Goal: Transaction & Acquisition: Purchase product/service

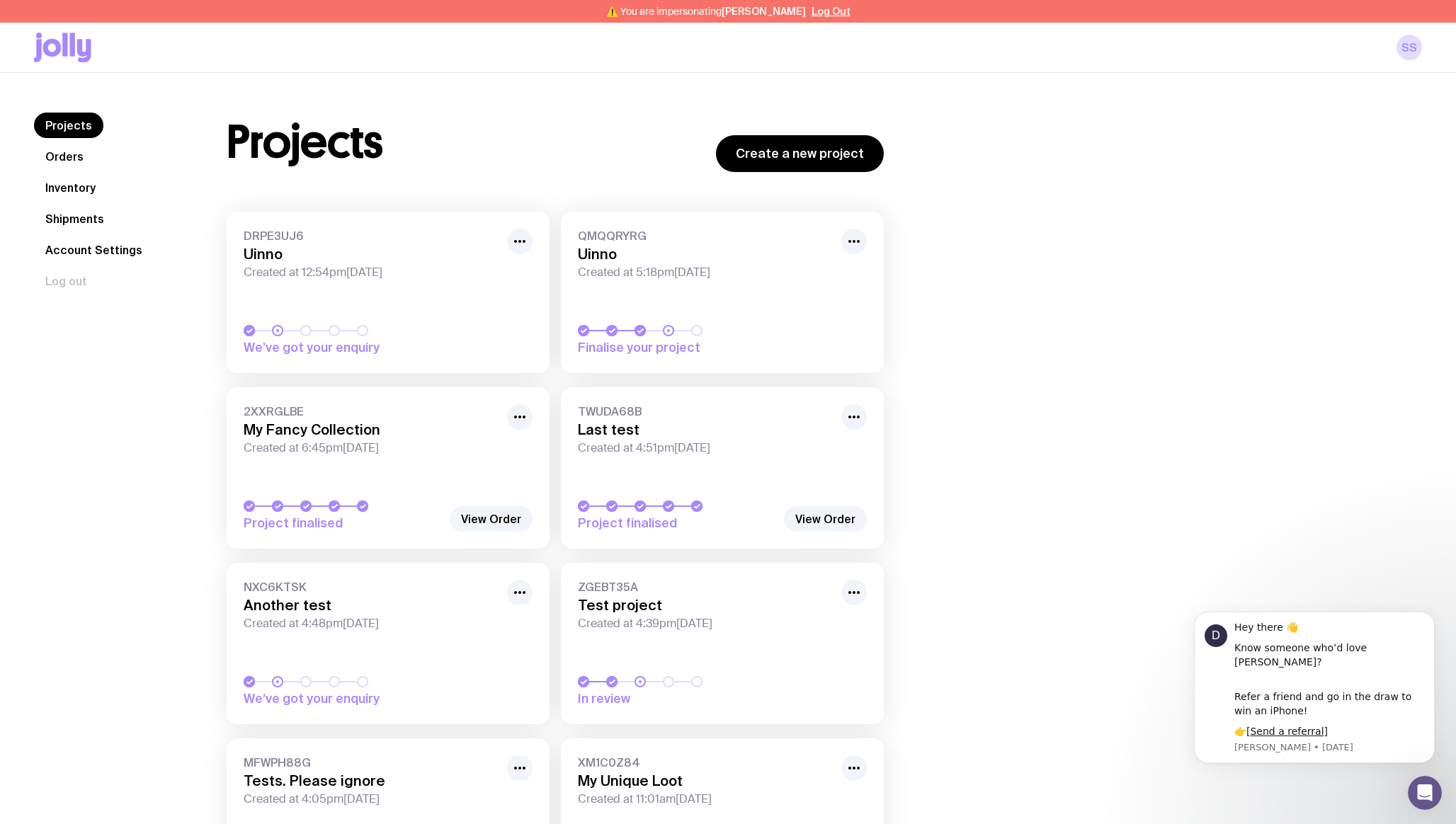
click at [83, 215] on link "Shipments" at bounding box center [75, 218] width 82 height 26
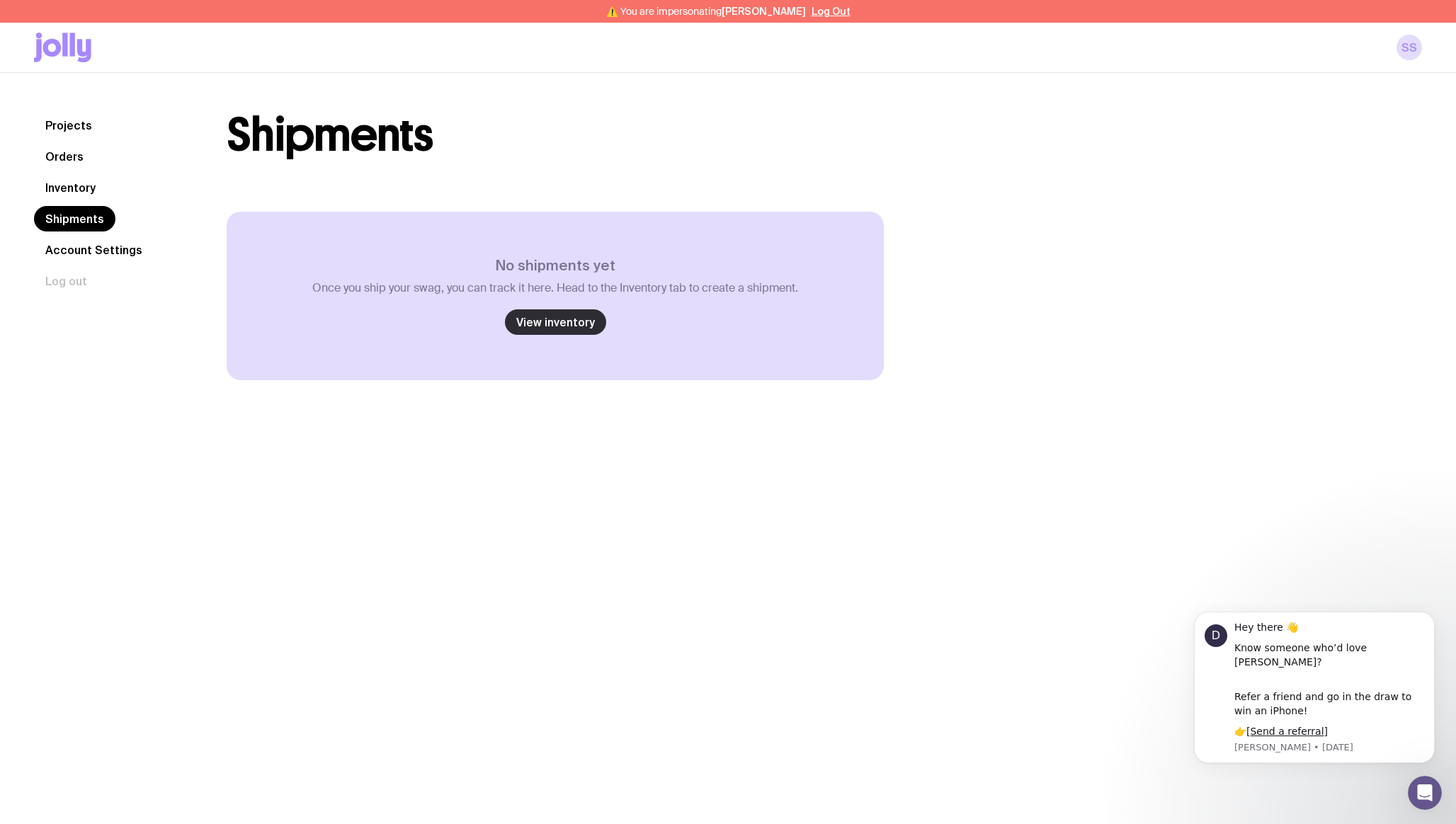
click at [564, 332] on link "View inventory" at bounding box center [556, 322] width 101 height 26
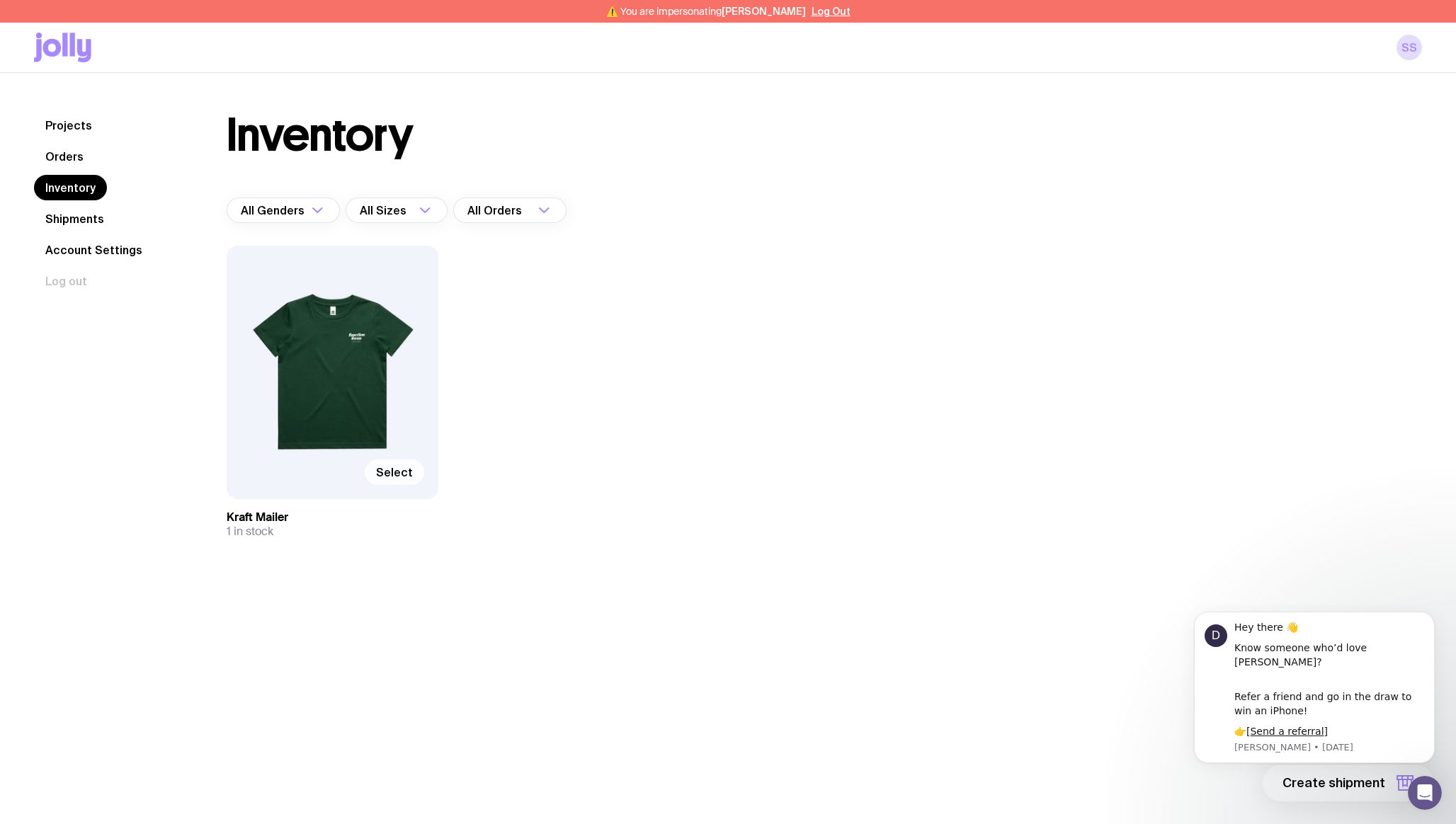
click at [402, 473] on span "Select" at bounding box center [394, 471] width 37 height 14
click at [0, 0] on input "Select" at bounding box center [0, 0] width 0 height 0
click at [1438, 800] on div "Open Intercom Messenger" at bounding box center [1422, 790] width 34 height 34
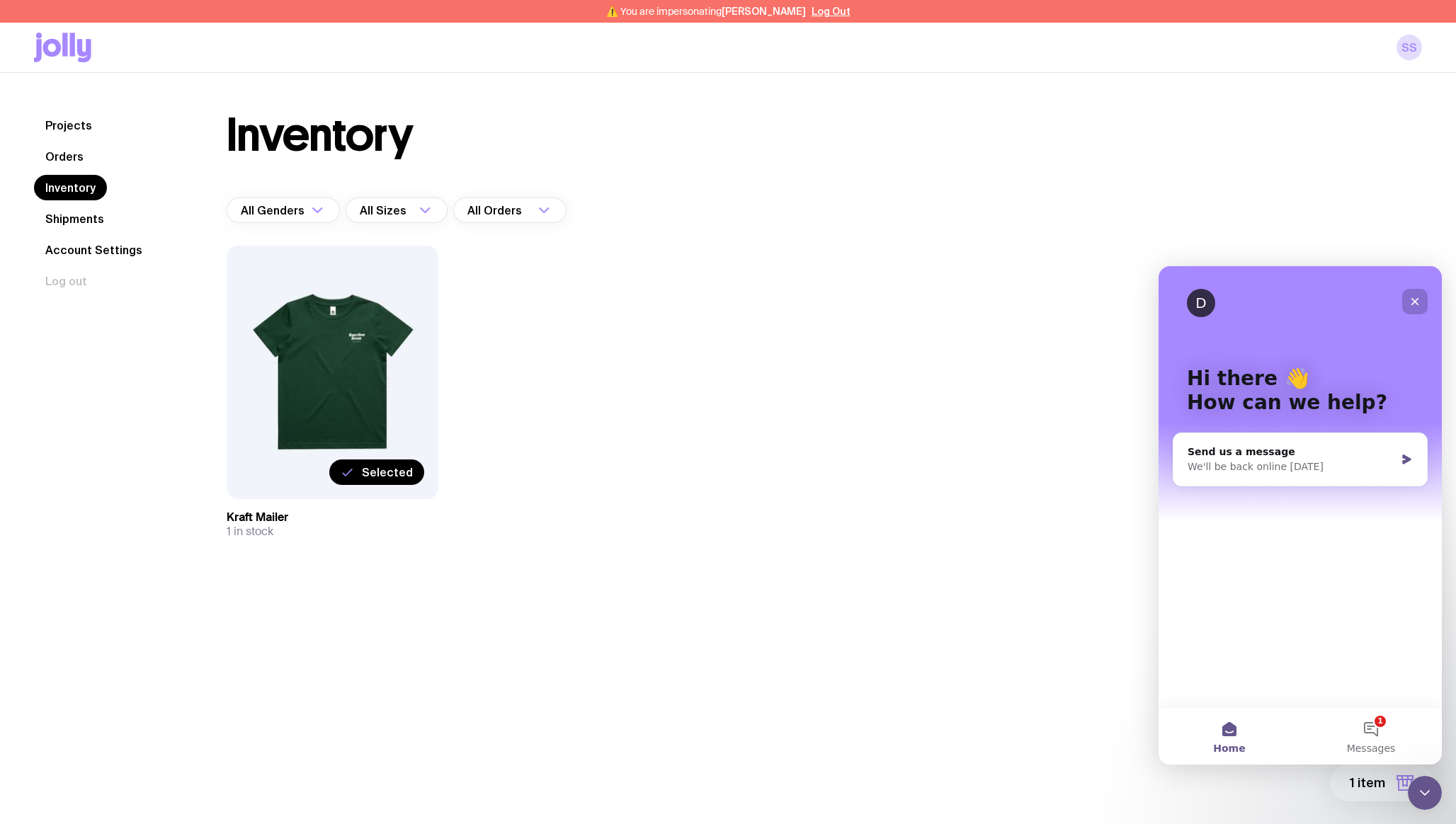
click at [1419, 296] on icon "Close" at bounding box center [1415, 301] width 12 height 12
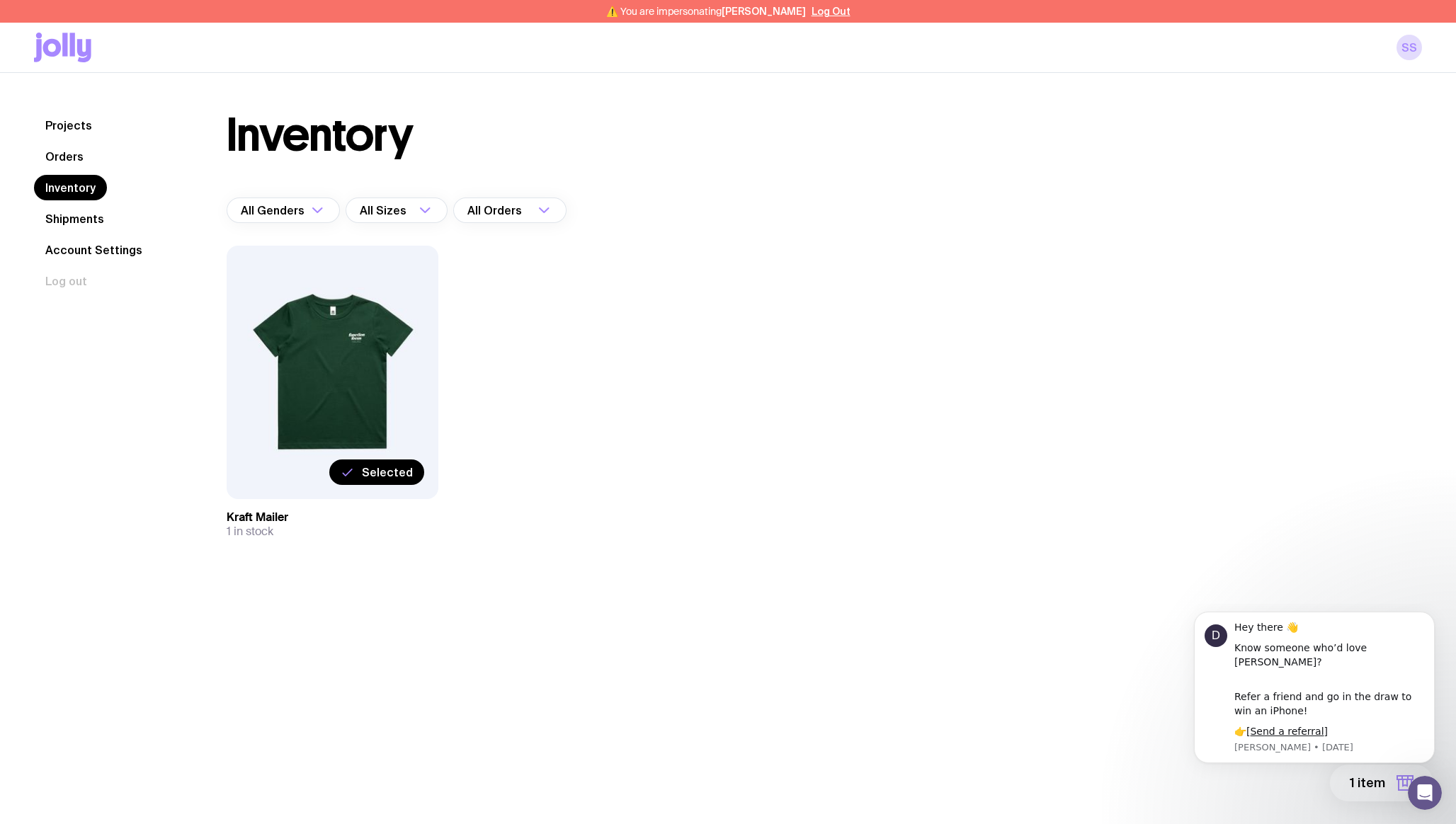
click at [1066, 615] on div "Projects Orders Inventory Shipments Account Settings Log out Projects Orders In…" at bounding box center [728, 354] width 1456 height 562
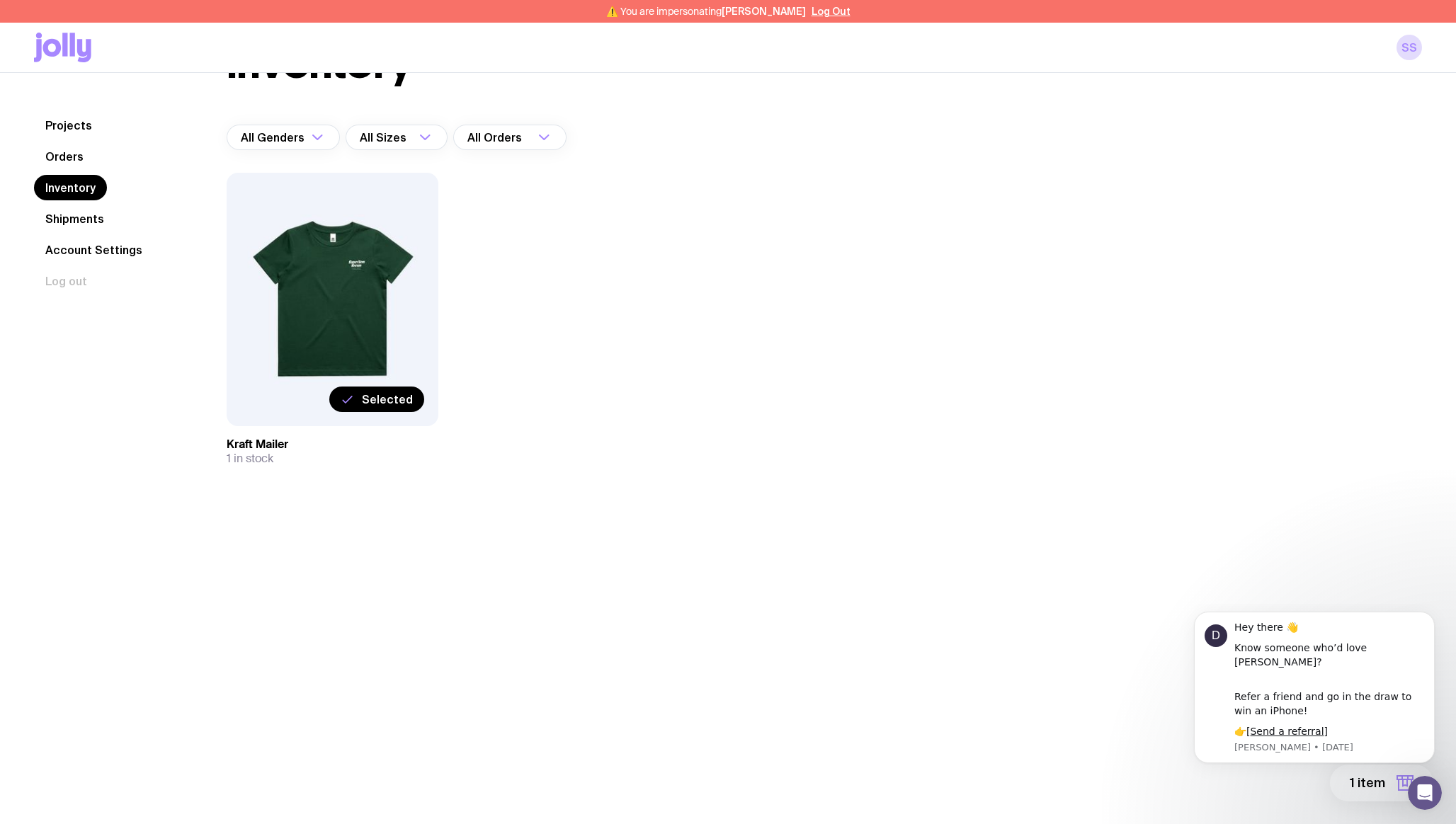
scroll to position [52, 0]
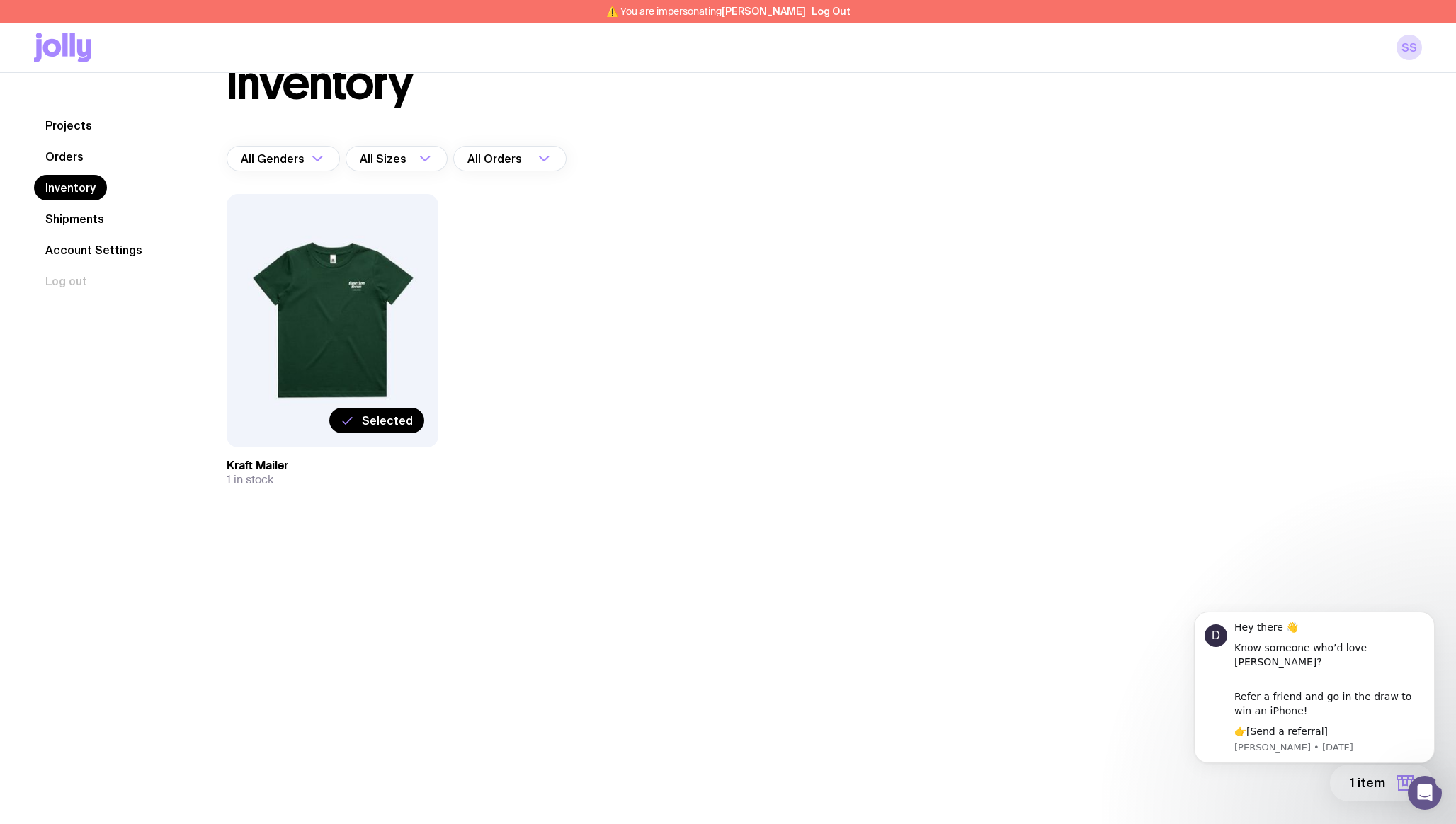
click html "D Hey there 👋 Know someone who’d love [PERSON_NAME]? Refer a friend and go in t…"
click at [1150, 739] on div "Projects Orders Inventory Shipments Account Settings Log out Projects Orders In…" at bounding box center [728, 433] width 1456 height 824
click html "D Hey there 👋 Know someone who’d love [PERSON_NAME]? Refer a friend and go in t…"
click at [1346, 790] on button "1 item" at bounding box center [1382, 782] width 104 height 36
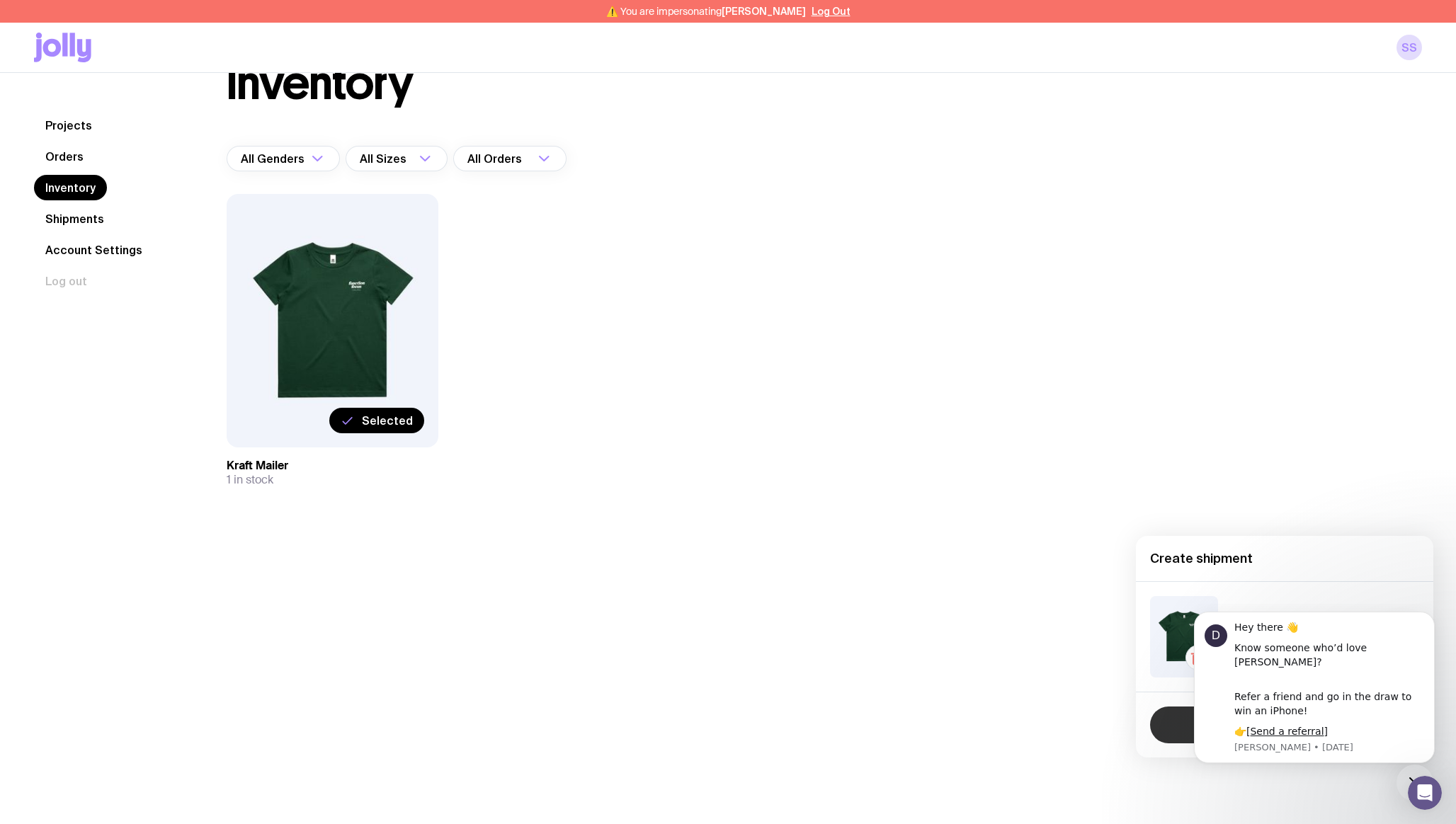
click at [1178, 729] on button "Continue" at bounding box center [1284, 725] width 269 height 36
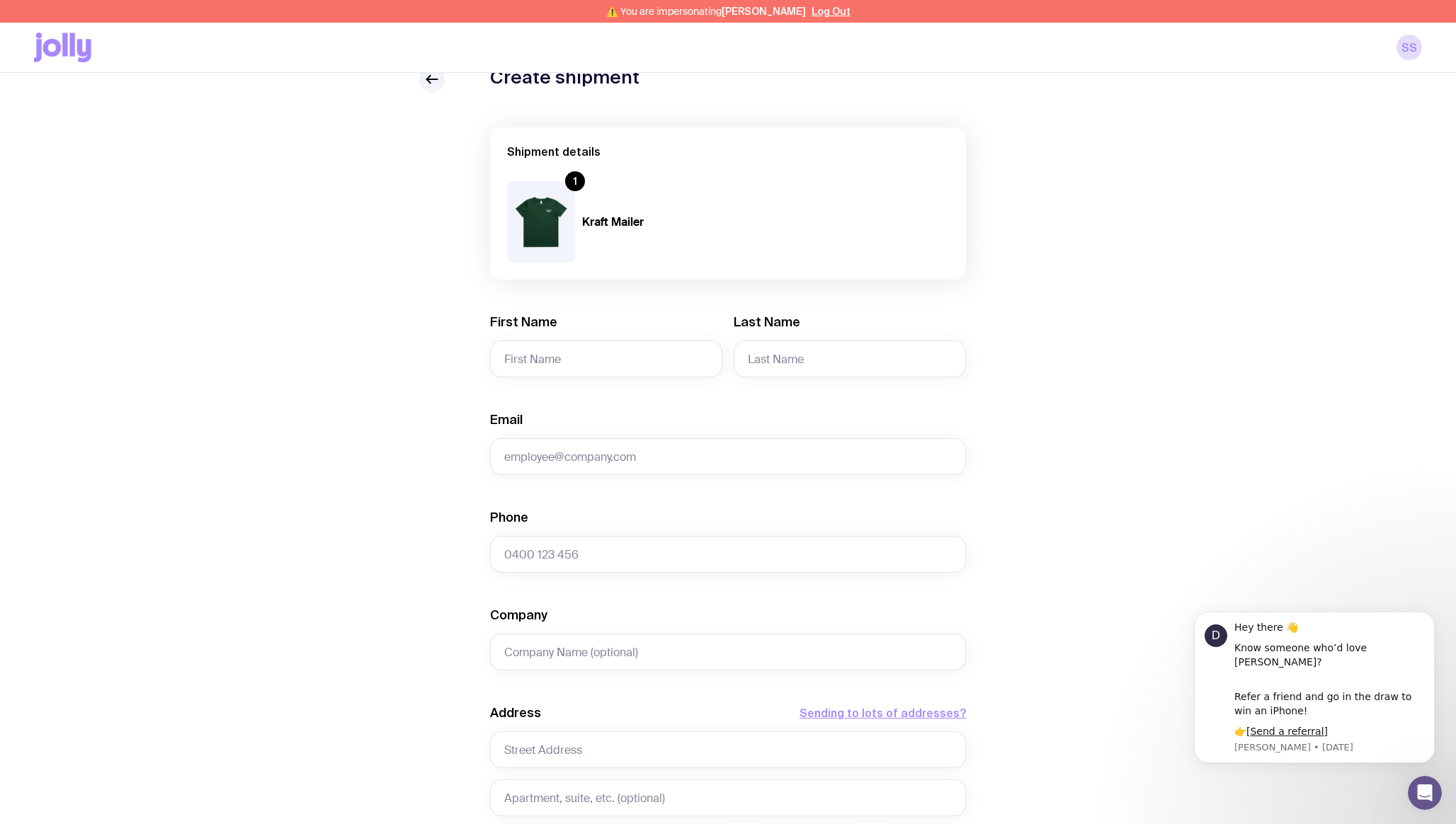
scroll to position [66, 0]
click at [579, 370] on input "First Name" at bounding box center [606, 356] width 232 height 36
type input "[PERSON_NAME]`"
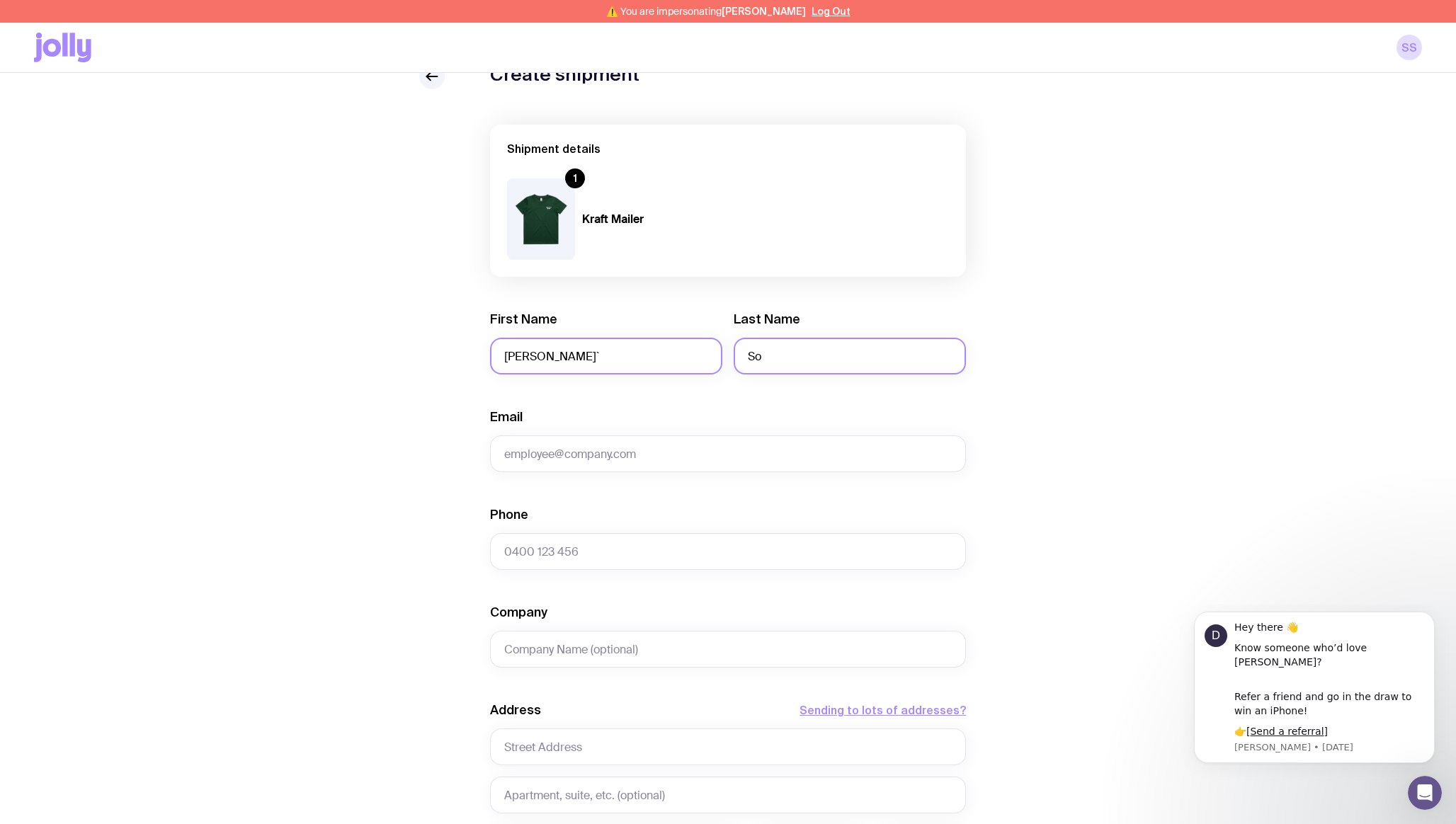
type input "So"
click at [613, 348] on input "[PERSON_NAME]`" at bounding box center [606, 356] width 232 height 36
type input "[PERSON_NAME]"
type input "Sobko"
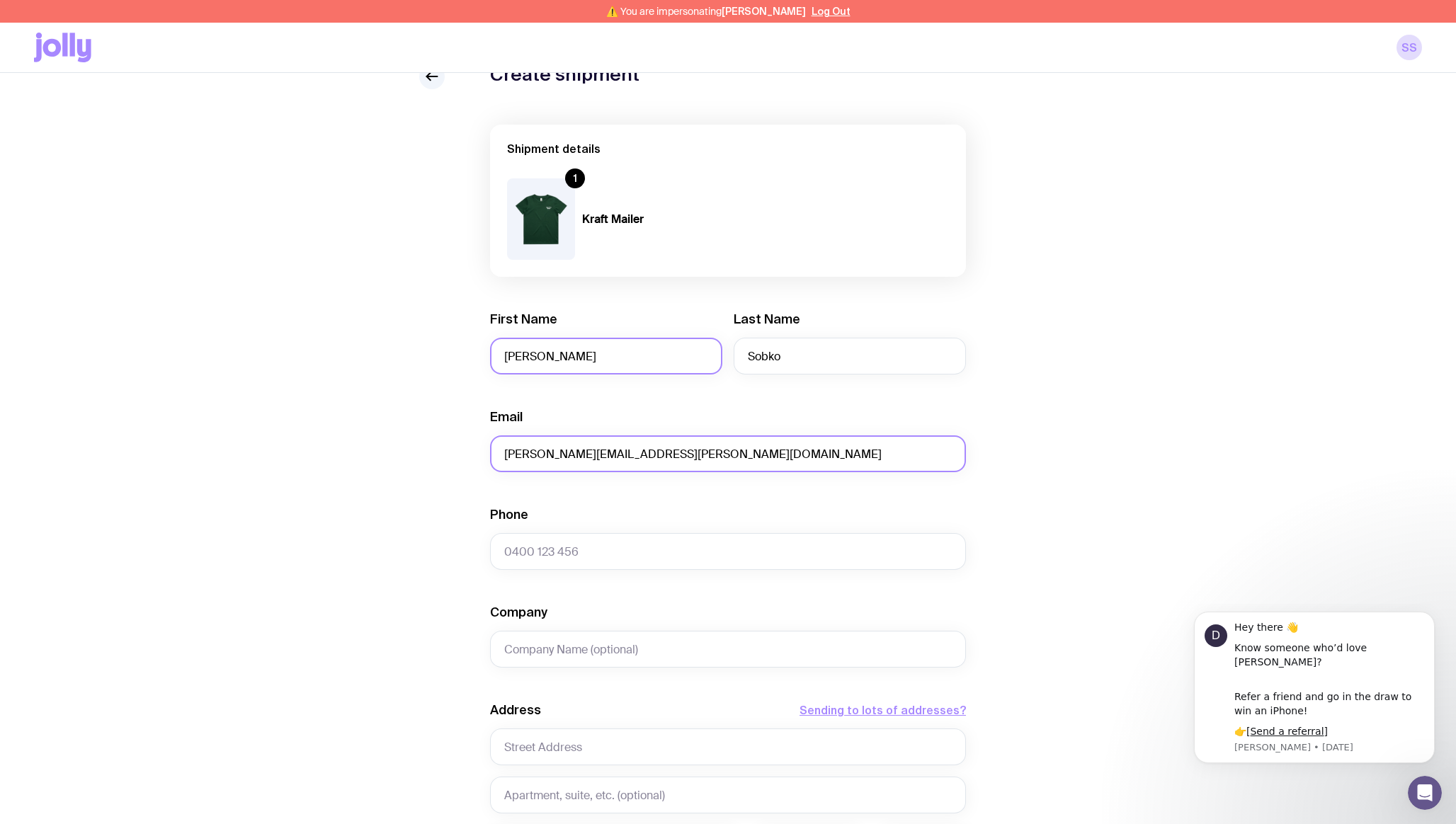
type input "[PERSON_NAME][EMAIL_ADDRESS][PERSON_NAME][DOMAIN_NAME]"
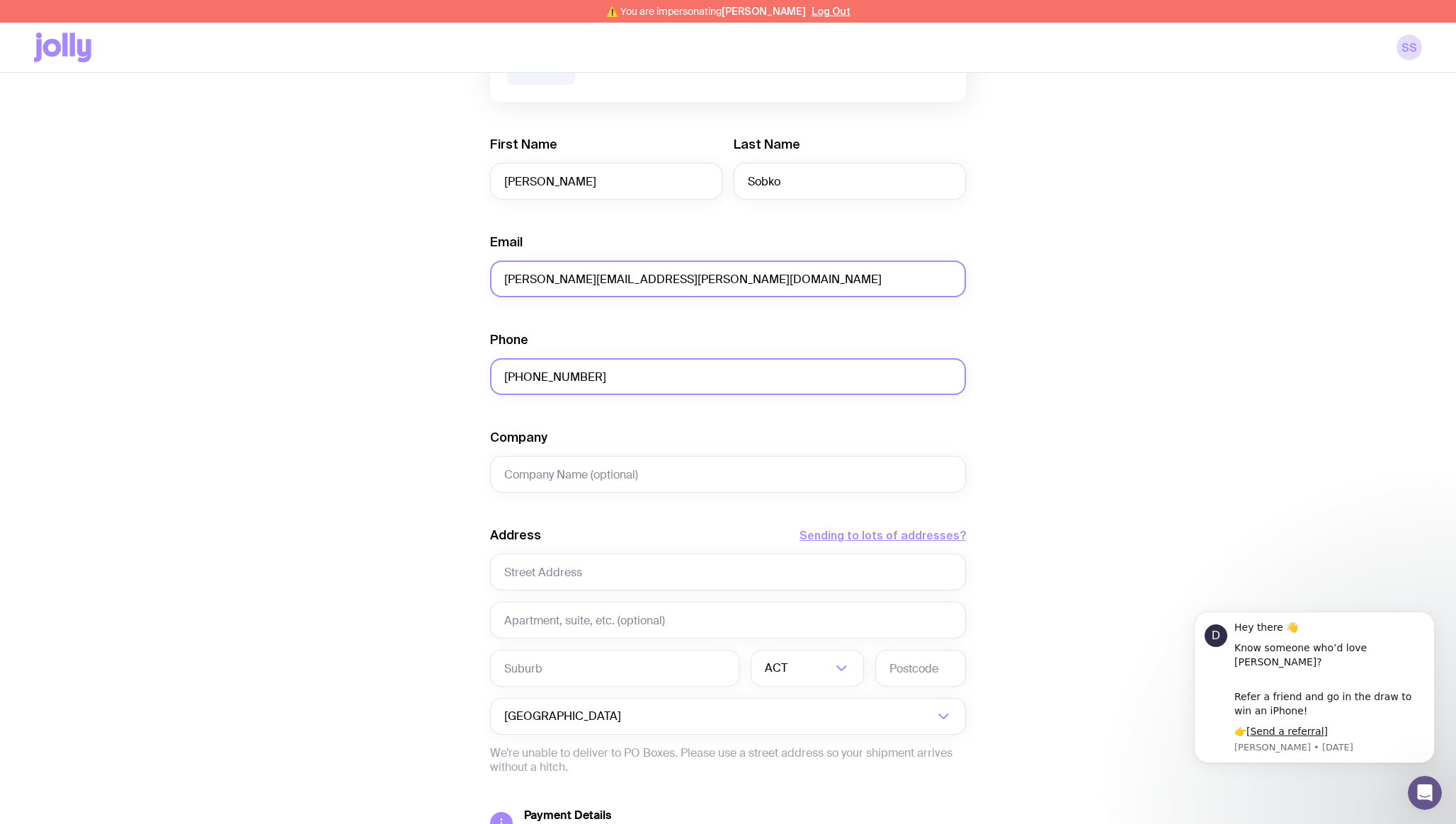
scroll to position [246, 0]
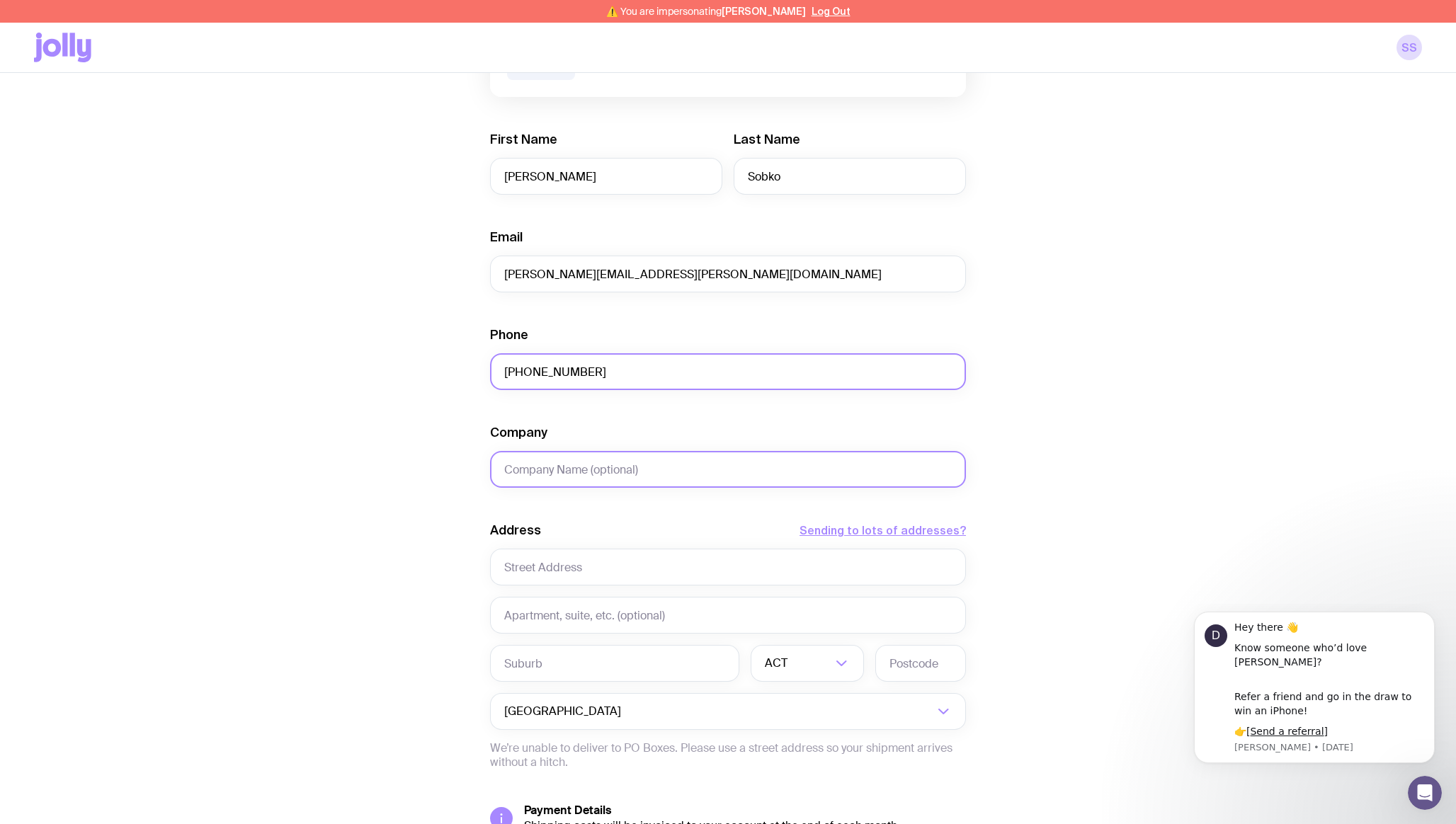
type input "[PHONE_NUMBER]"
click at [597, 462] on input "Company" at bounding box center [728, 469] width 476 height 36
type input "Uinno"
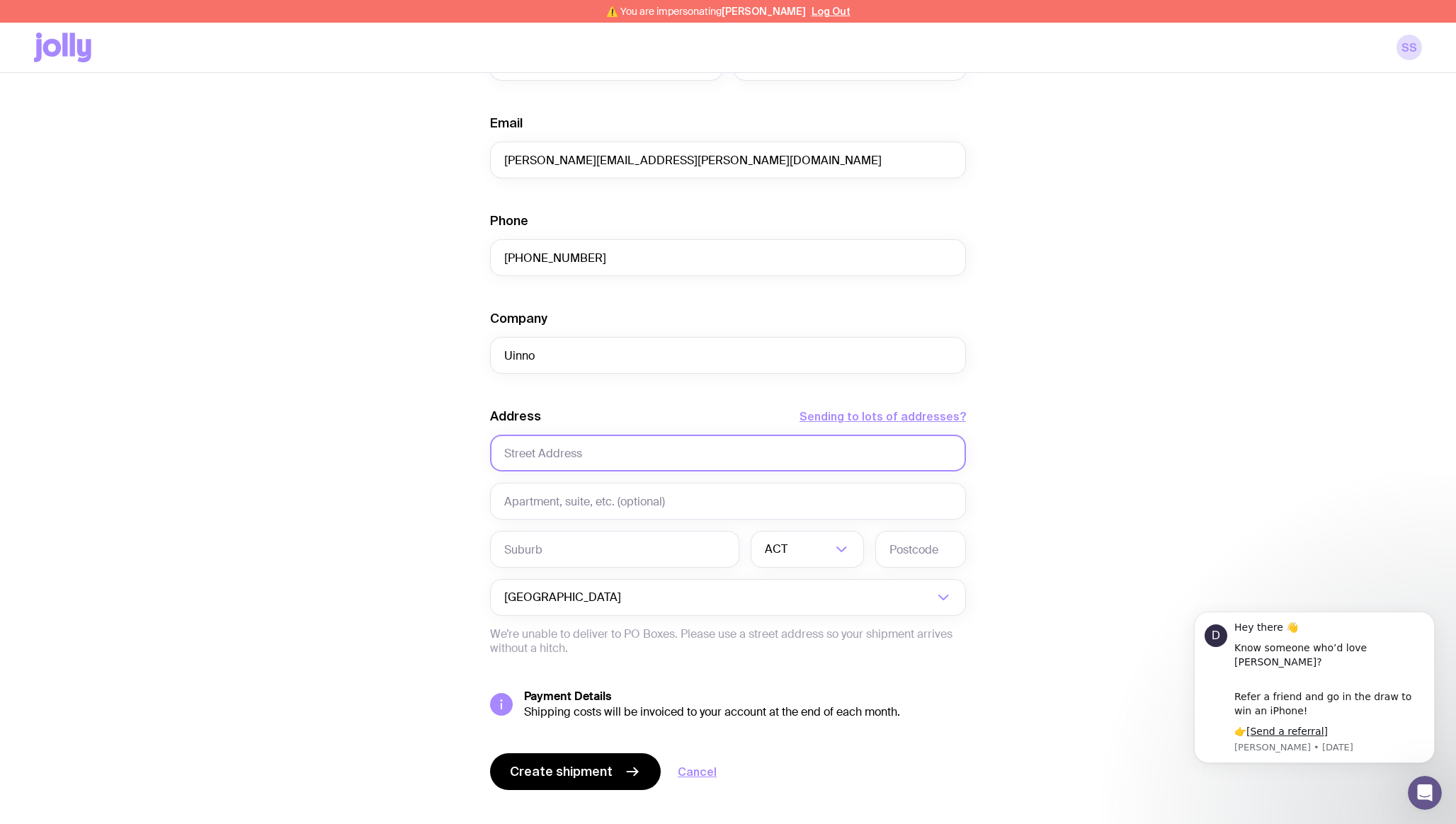
scroll to position [382, 0]
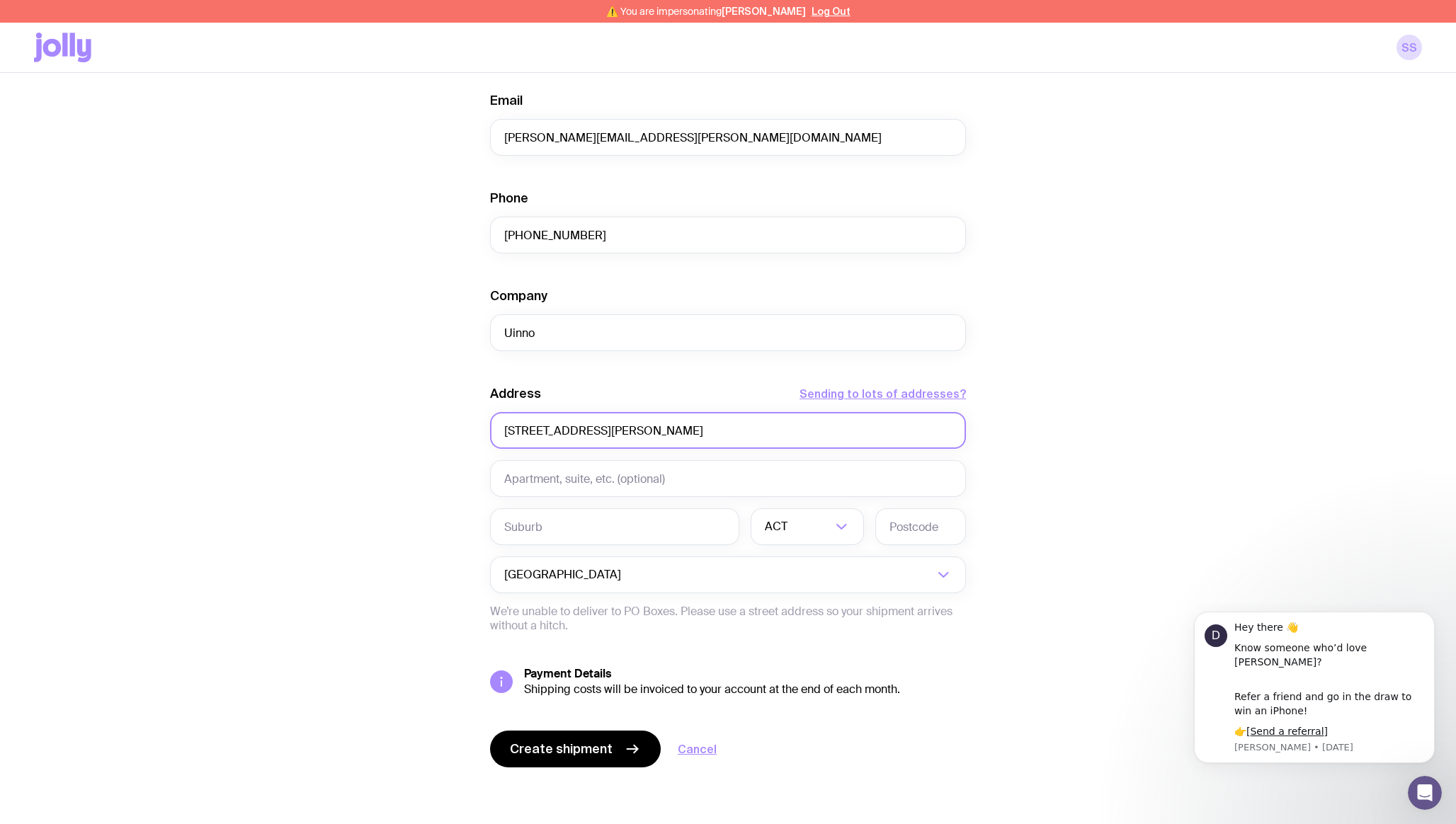
type input "[STREET_ADDRESS][PERSON_NAME]"
click at [552, 475] on input "text" at bounding box center [728, 478] width 476 height 36
type input "Level 17"
click at [648, 542] on input "text" at bounding box center [614, 526] width 249 height 36
type input "Melbrourne"
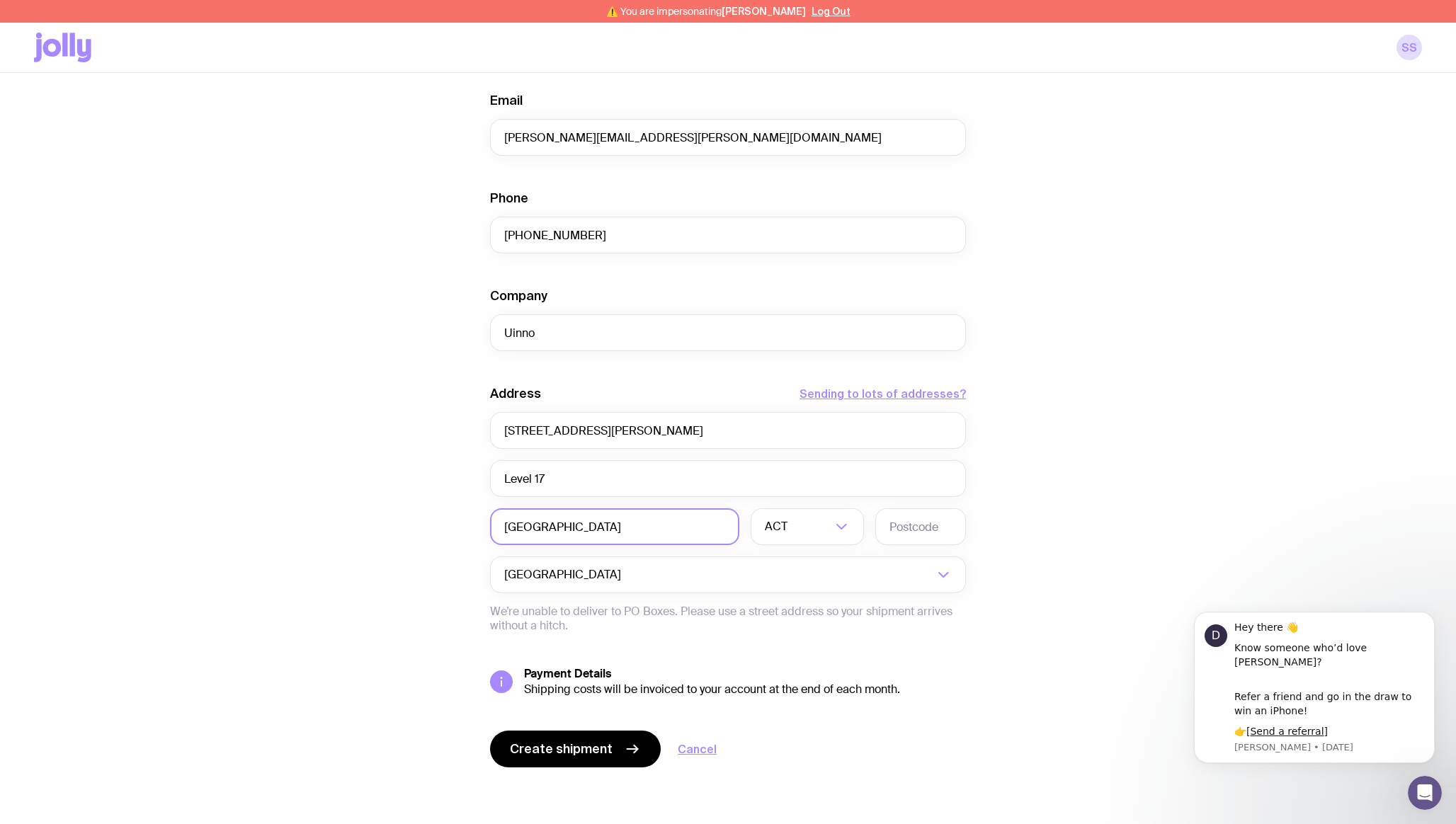
type input "[GEOGRAPHIC_DATA]"
click at [824, 529] on input "Search for option" at bounding box center [811, 526] width 41 height 36
click at [789, 618] on li "VIC" at bounding box center [807, 623] width 112 height 31
click at [927, 537] on input "text" at bounding box center [921, 526] width 91 height 36
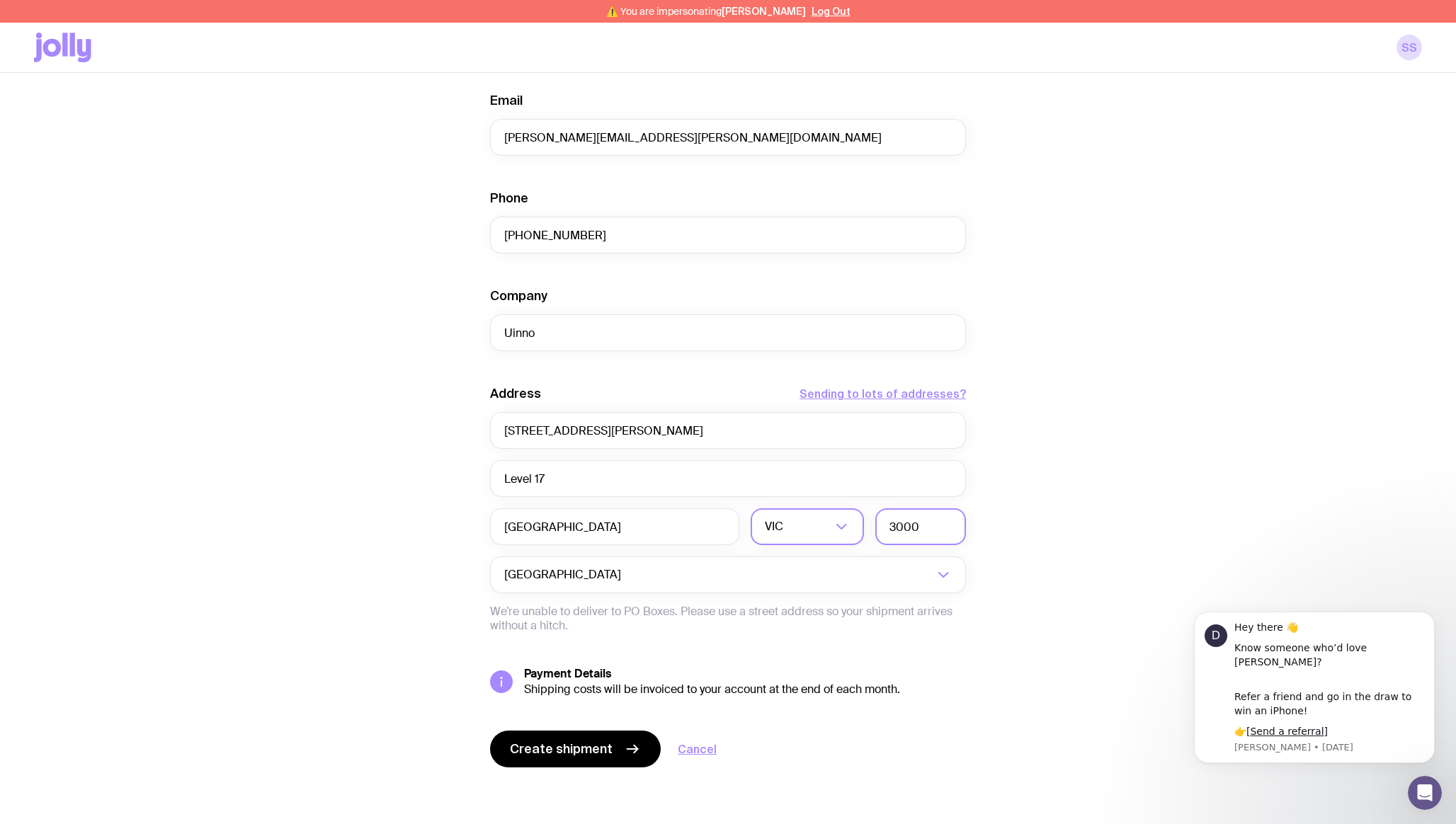
type input "3000"
click at [1128, 489] on div "Create shipment Shipment details 1 [PERSON_NAME] Mailer First Name [PERSON_NAME…" at bounding box center [728, 285] width 1388 height 1077
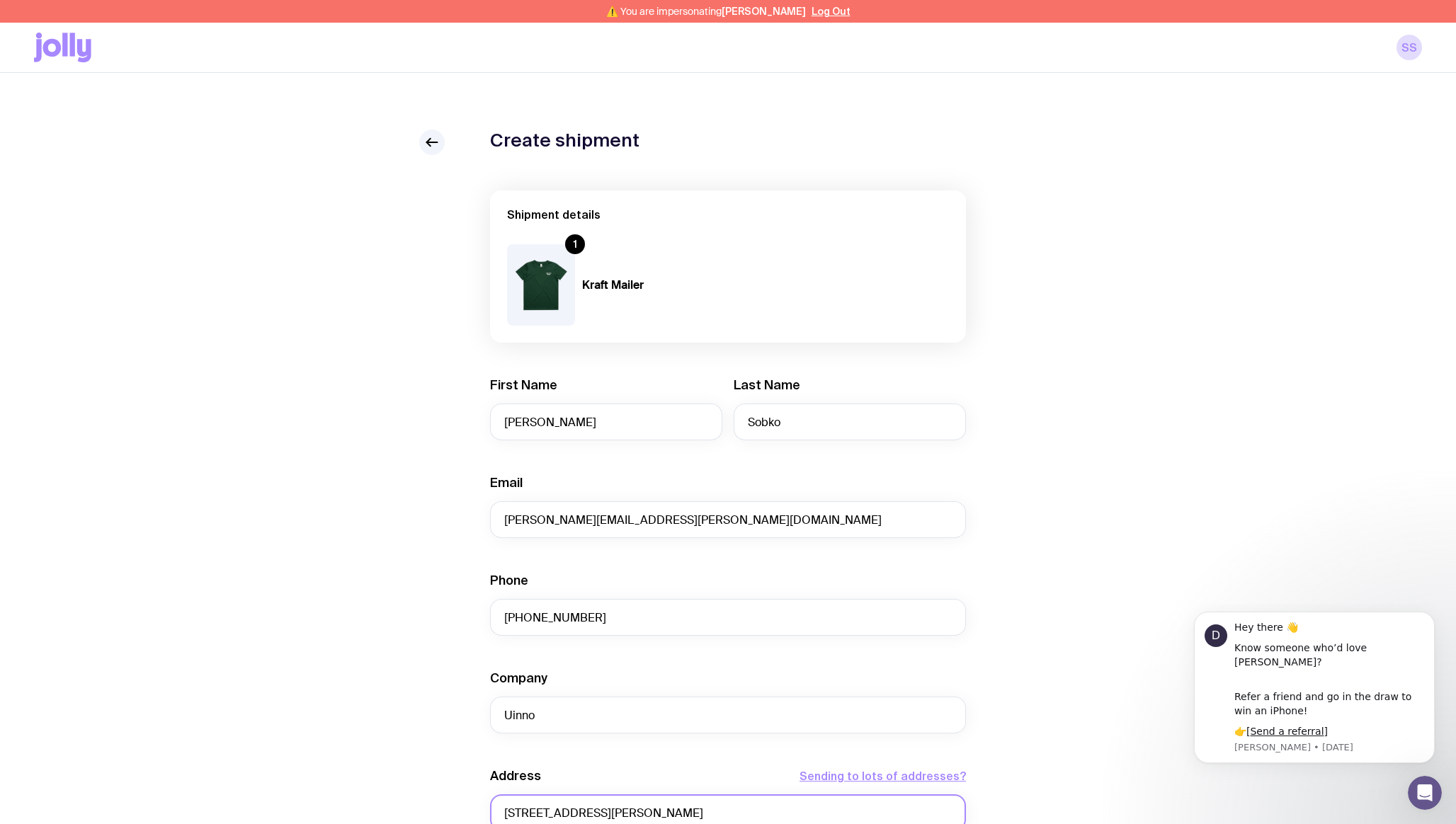
scroll to position [382, 0]
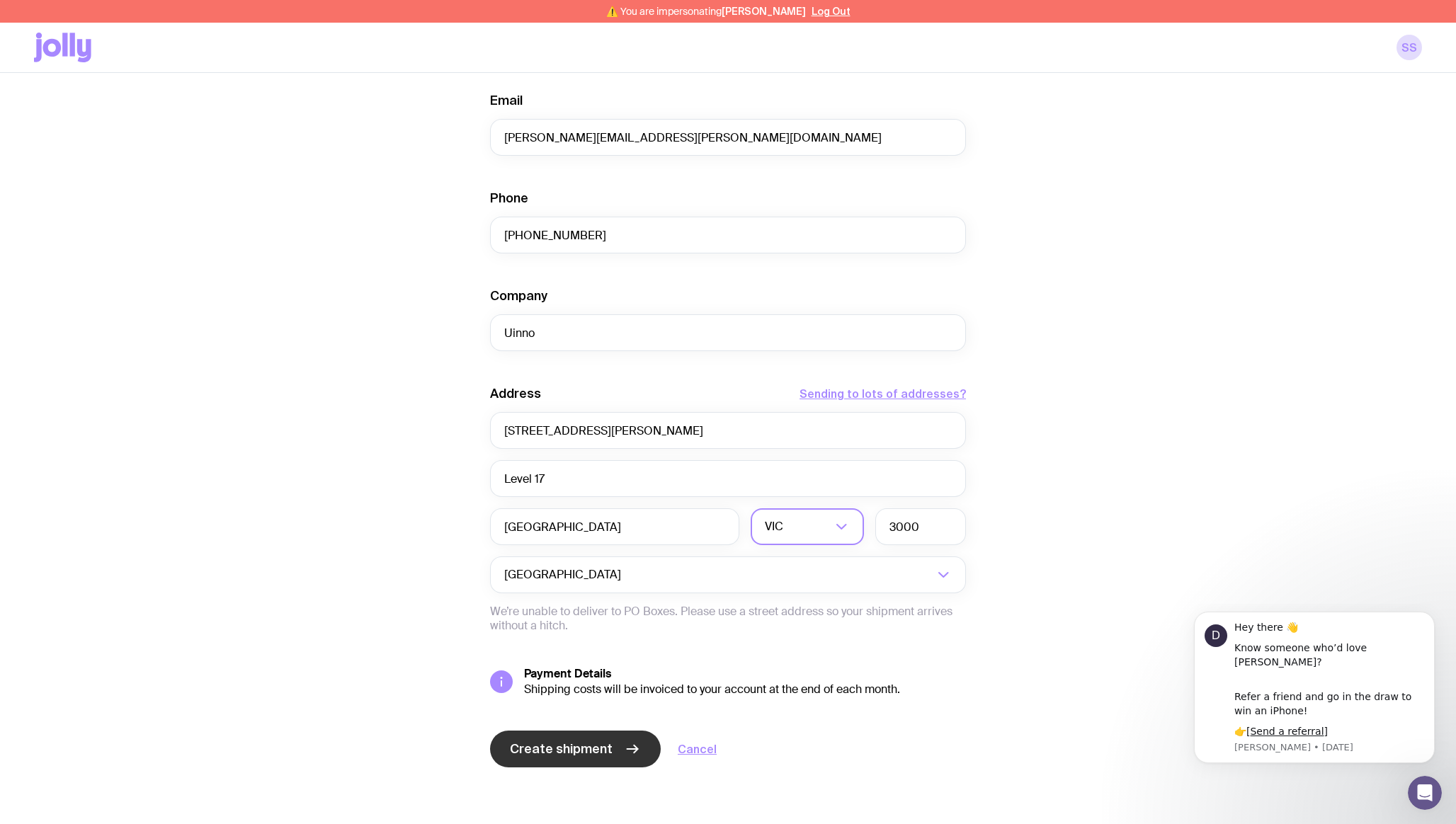
click at [562, 745] on span "Create shipment" at bounding box center [561, 749] width 103 height 17
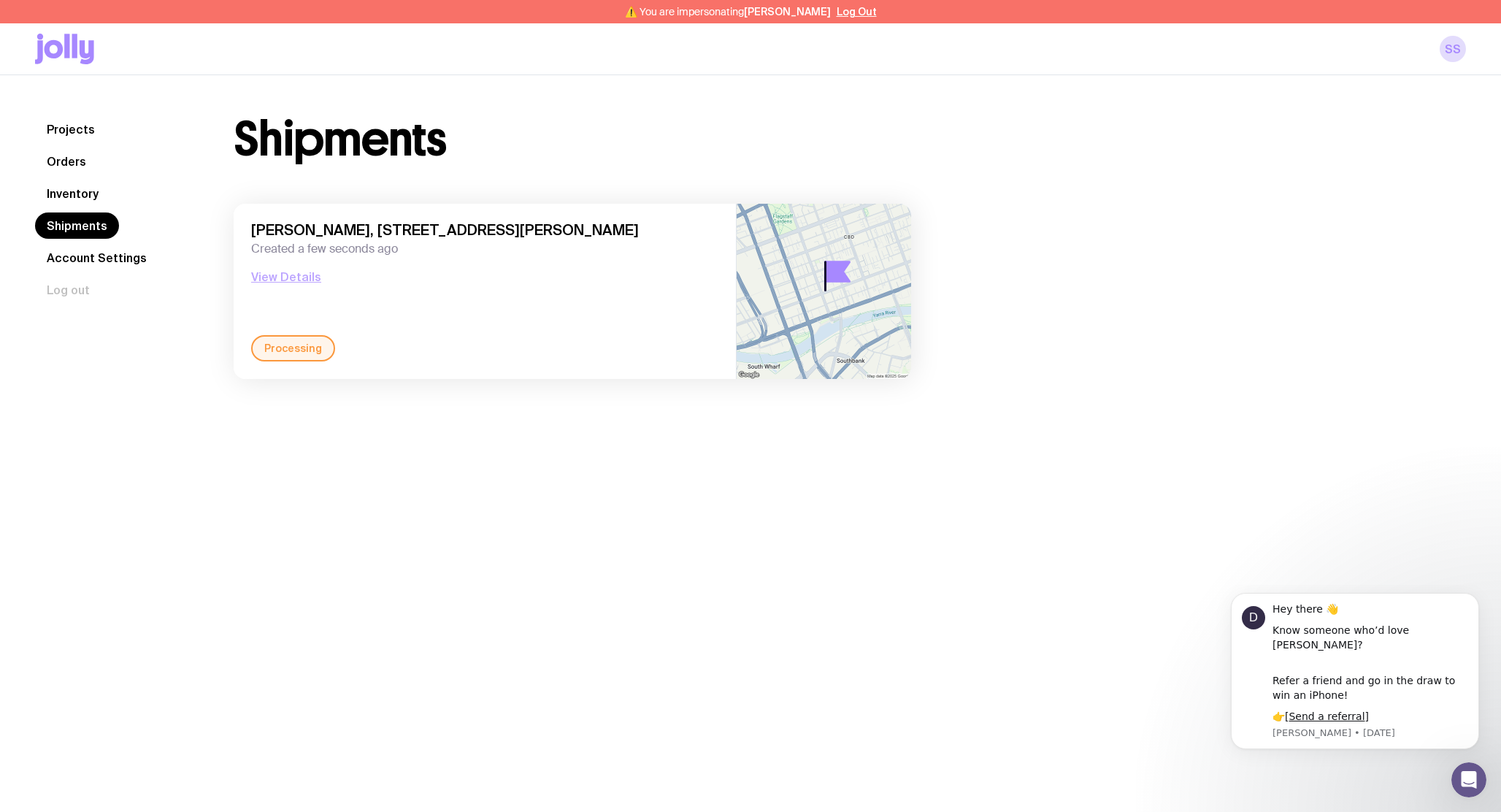
click at [271, 272] on button "View Details" at bounding box center [286, 276] width 70 height 17
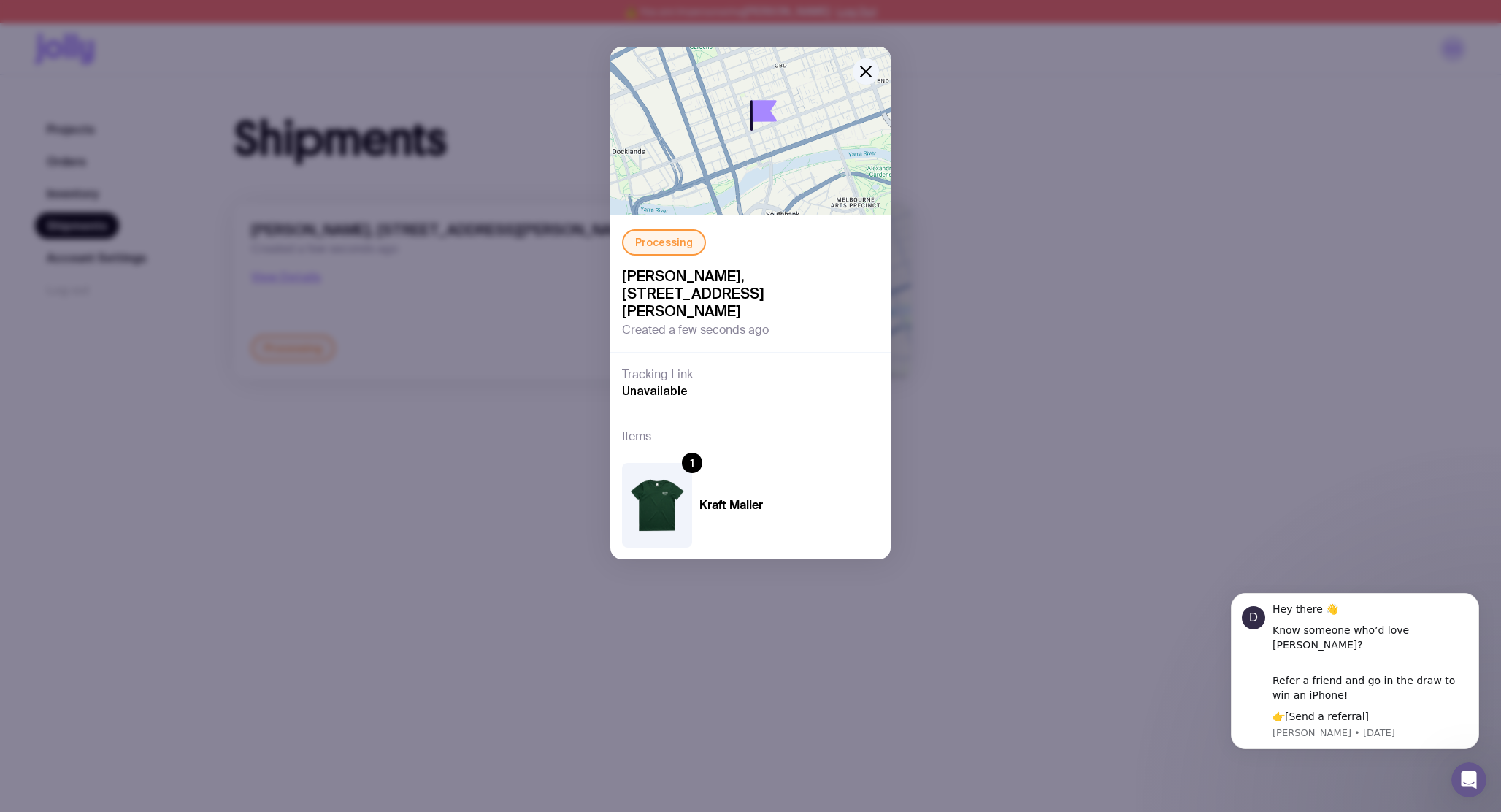
scroll to position [44, 0]
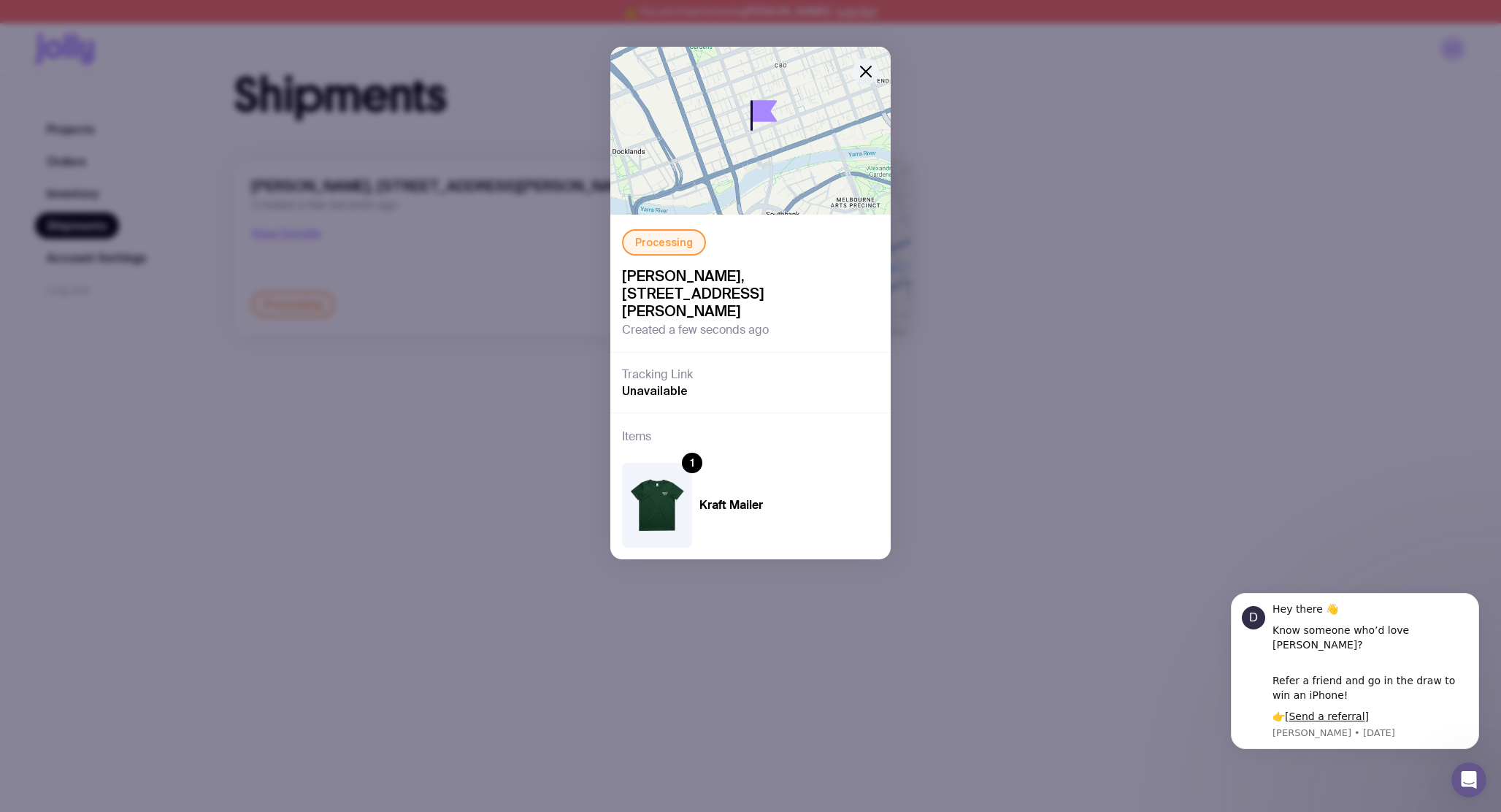
click at [869, 69] on icon "button" at bounding box center [866, 71] width 17 height 17
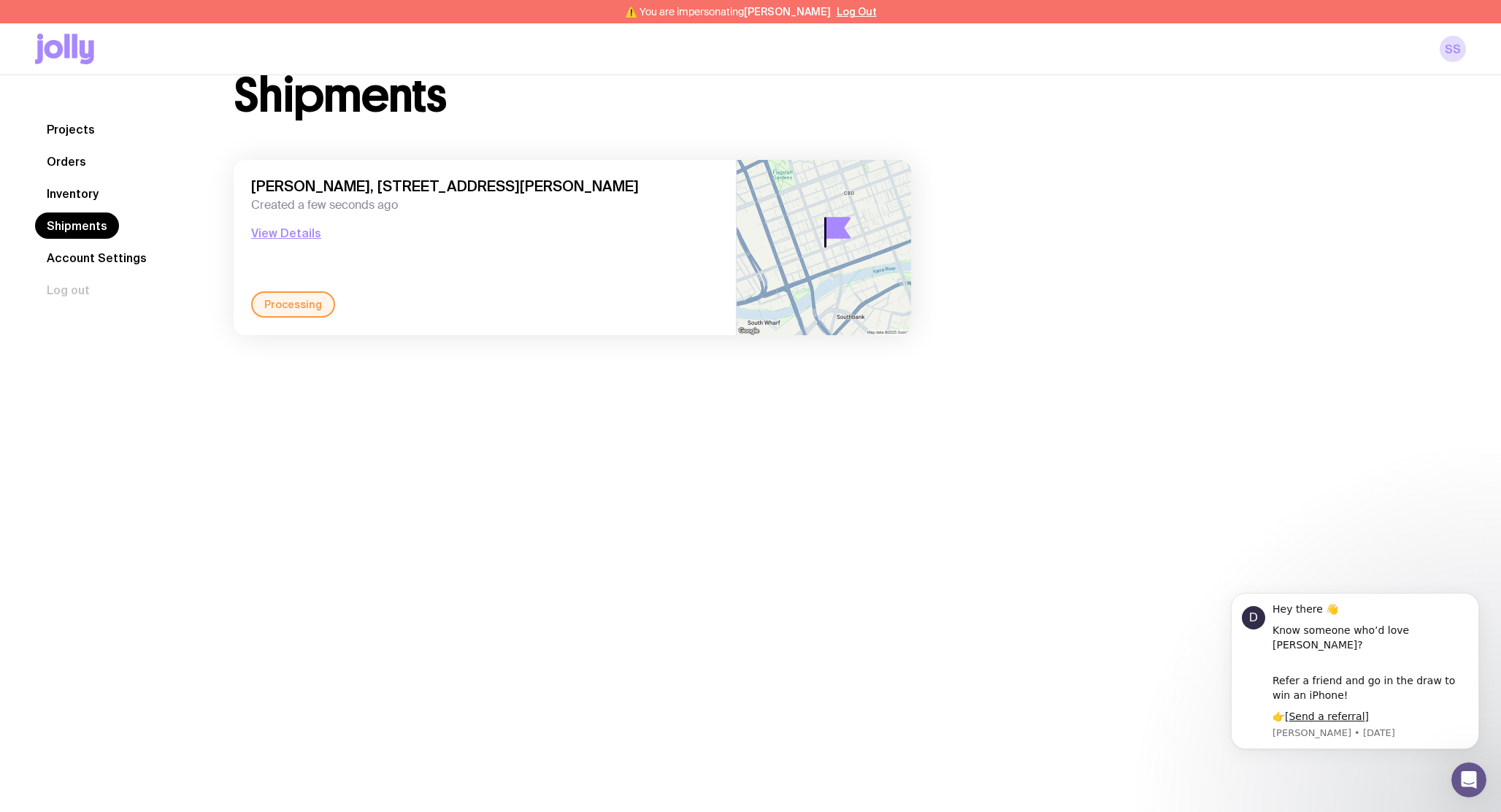
scroll to position [0, 0]
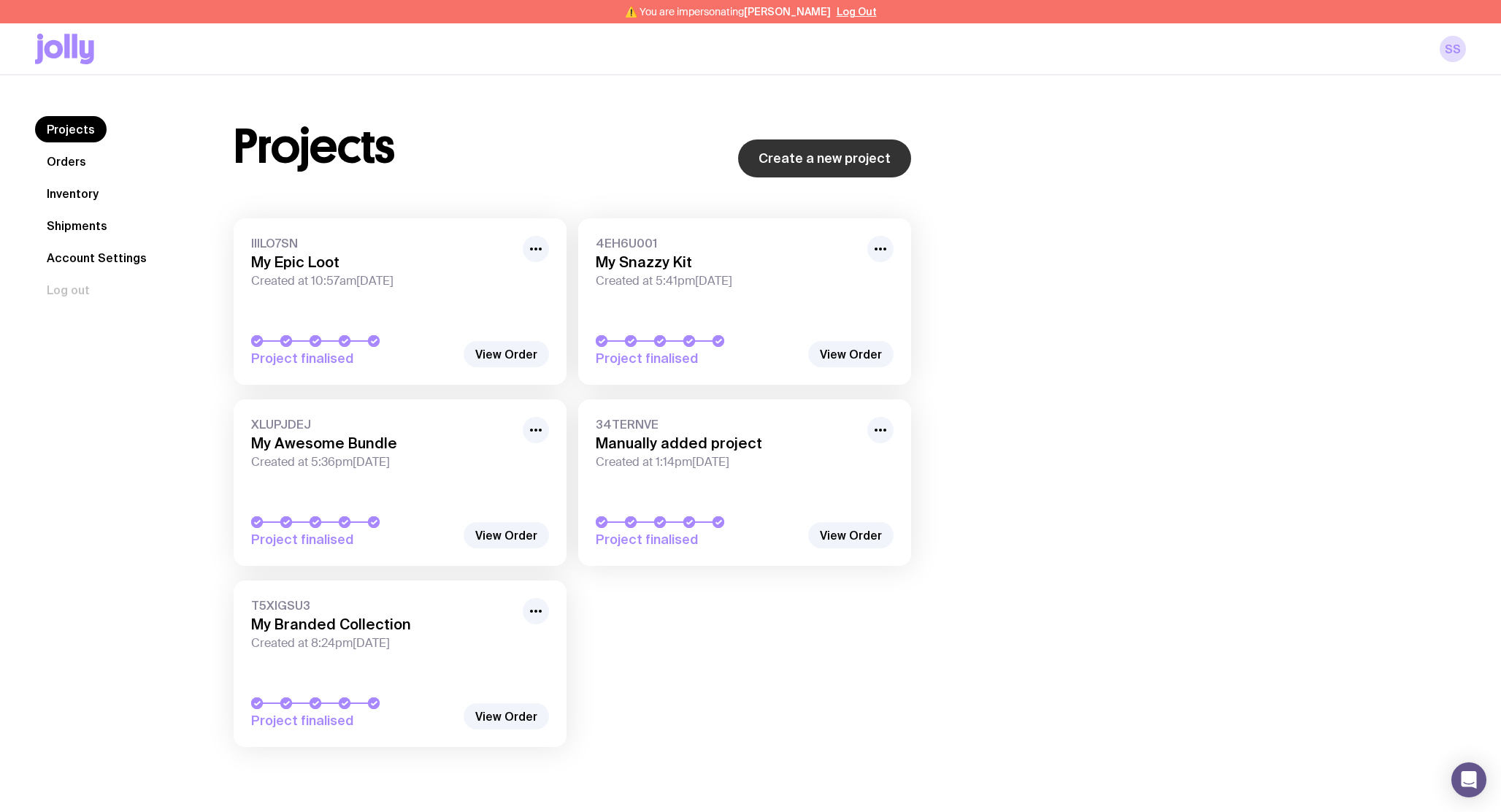
click at [884, 160] on link "Create a new project" at bounding box center [825, 158] width 173 height 38
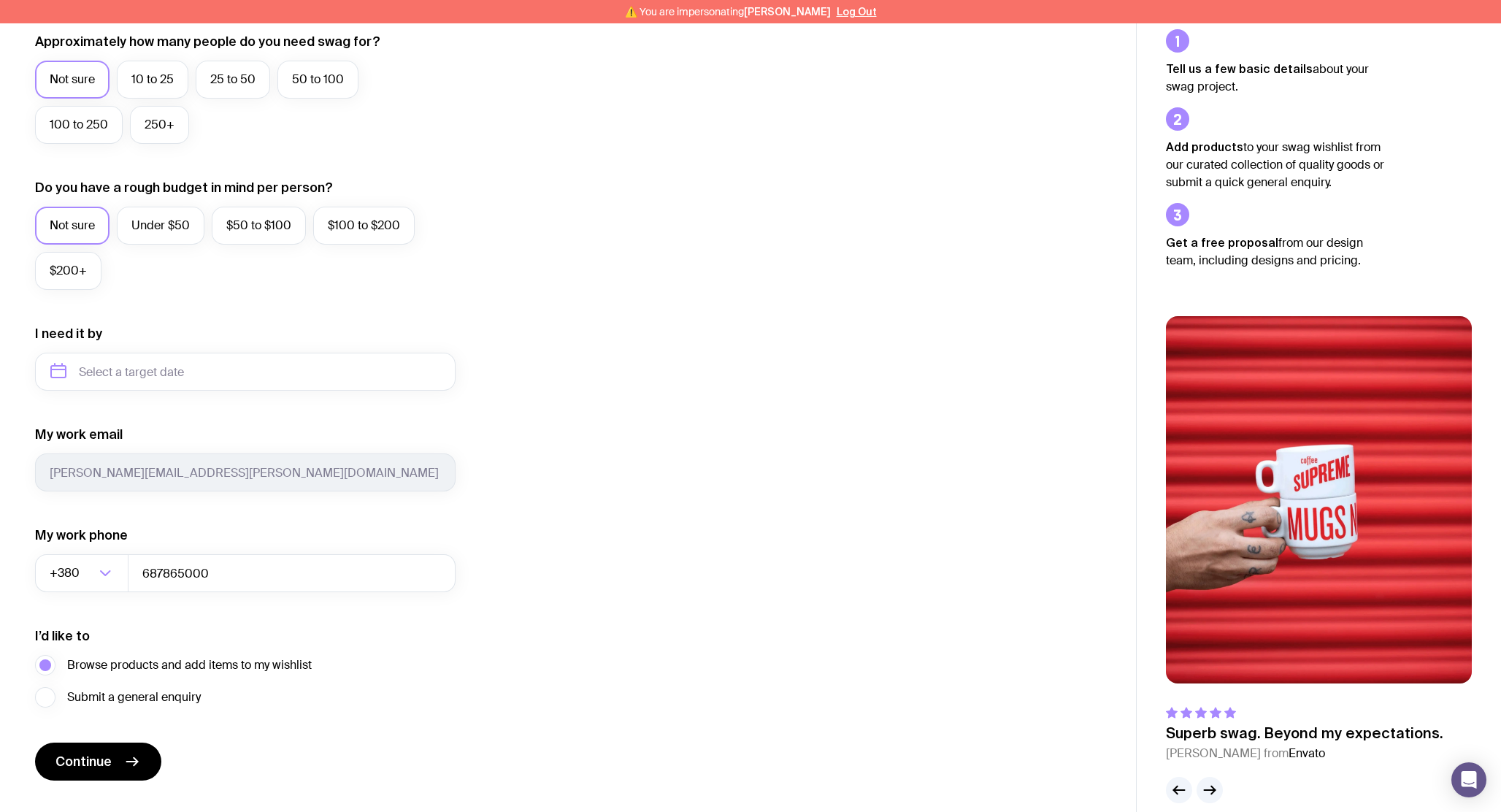
scroll to position [452, 0]
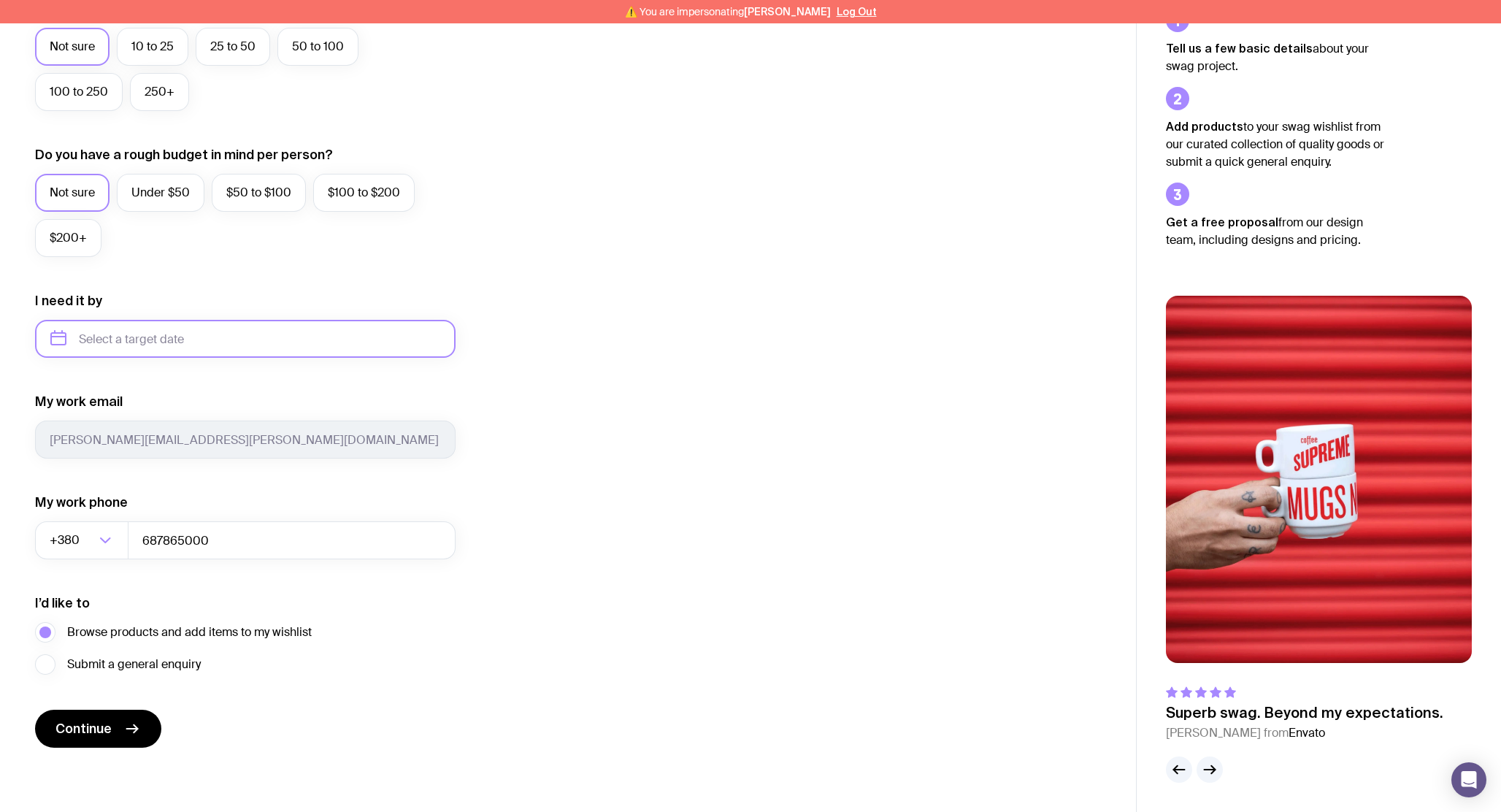
click at [240, 339] on input "text" at bounding box center [245, 339] width 421 height 38
click at [601, 607] on div "I want swag for Customers Team members An event Approximately how many people d…" at bounding box center [568, 270] width 1066 height 953
click at [113, 731] on button "Continue" at bounding box center [99, 728] width 126 height 38
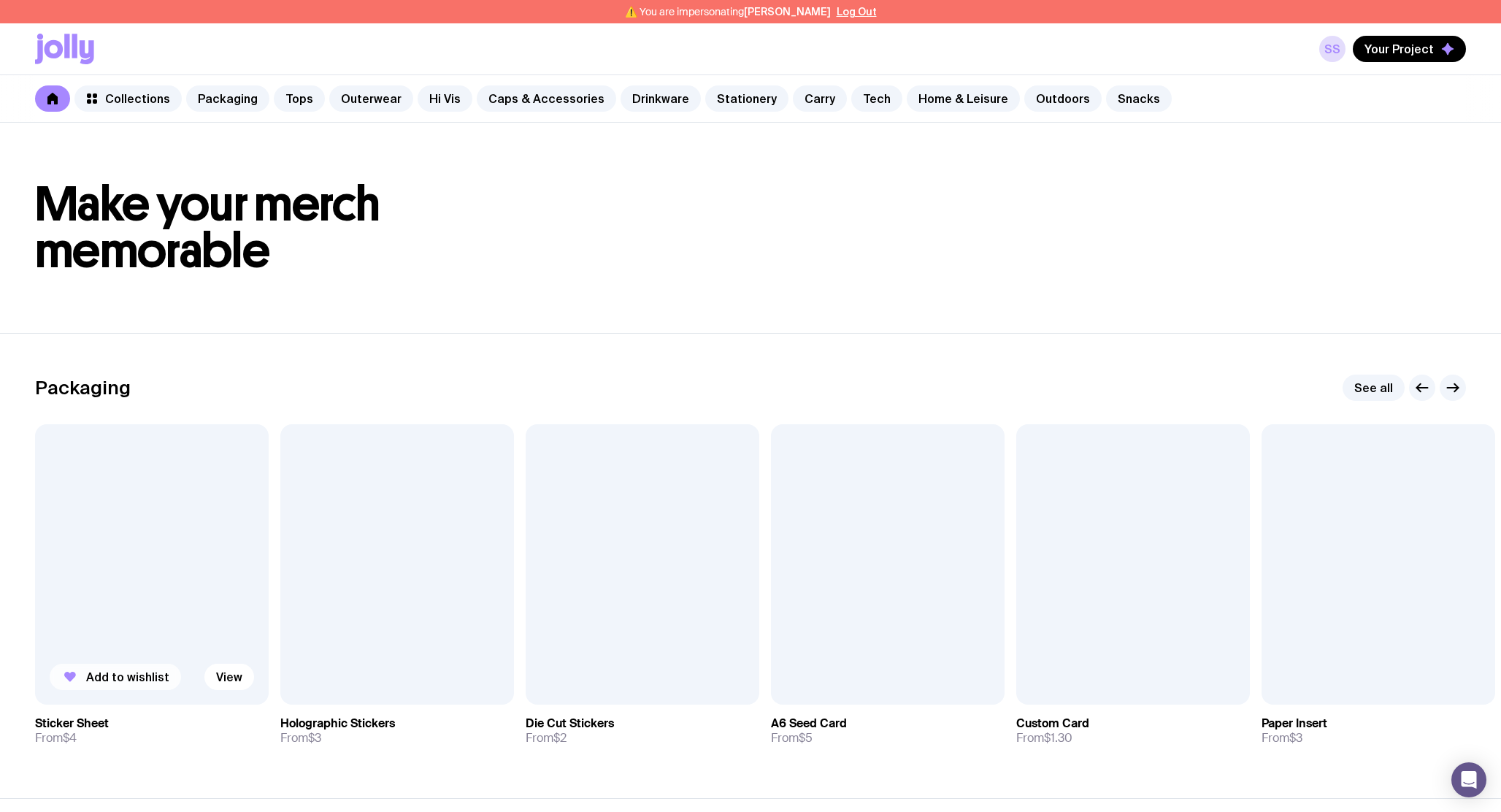
click at [138, 674] on span "Add to wishlist" at bounding box center [127, 676] width 84 height 14
click at [1390, 49] on span "Your Project" at bounding box center [1399, 48] width 69 height 14
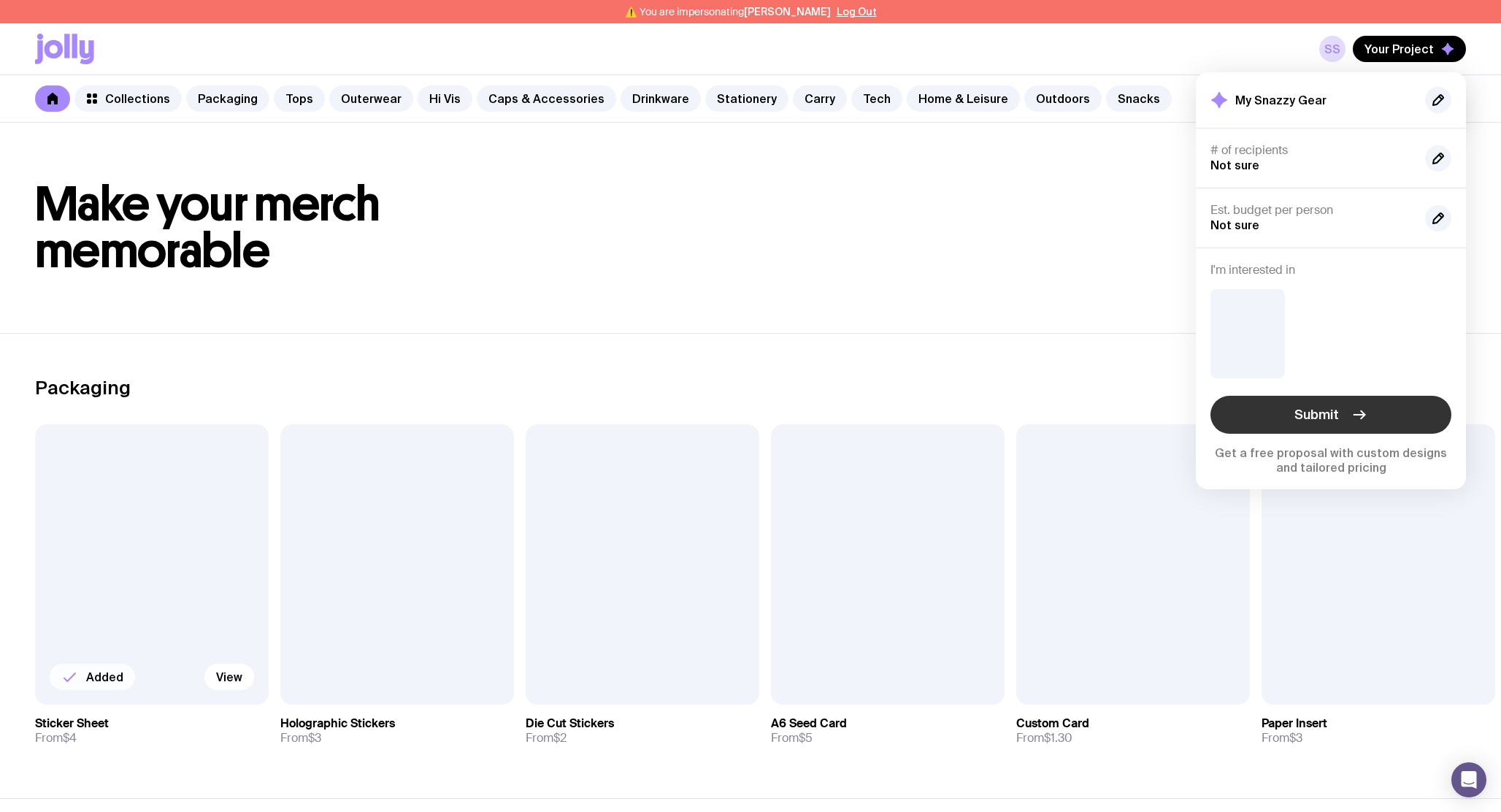
click at [1242, 424] on button "Submit" at bounding box center [1331, 415] width 241 height 38
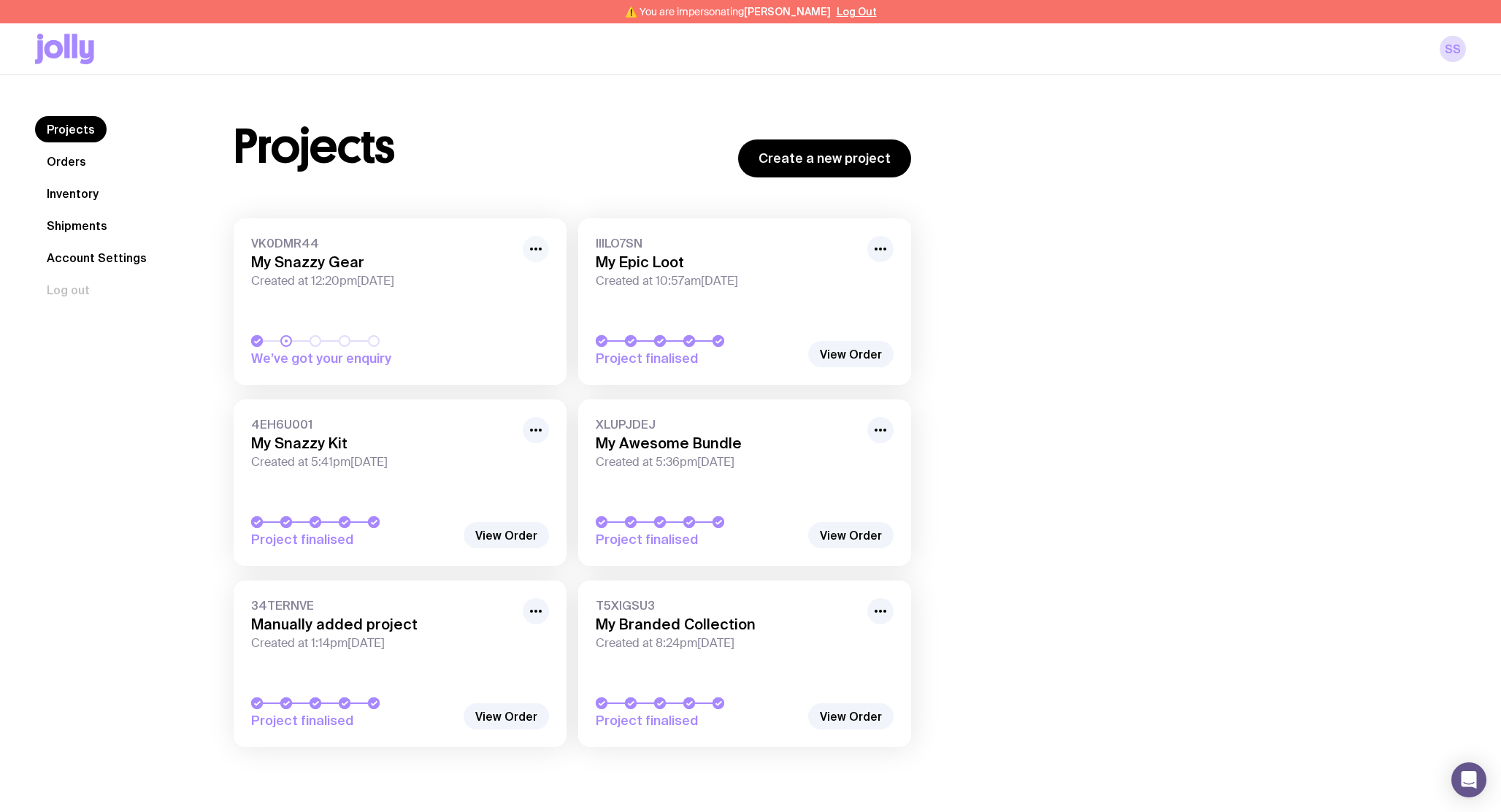
click at [534, 239] on button "button" at bounding box center [535, 248] width 26 height 26
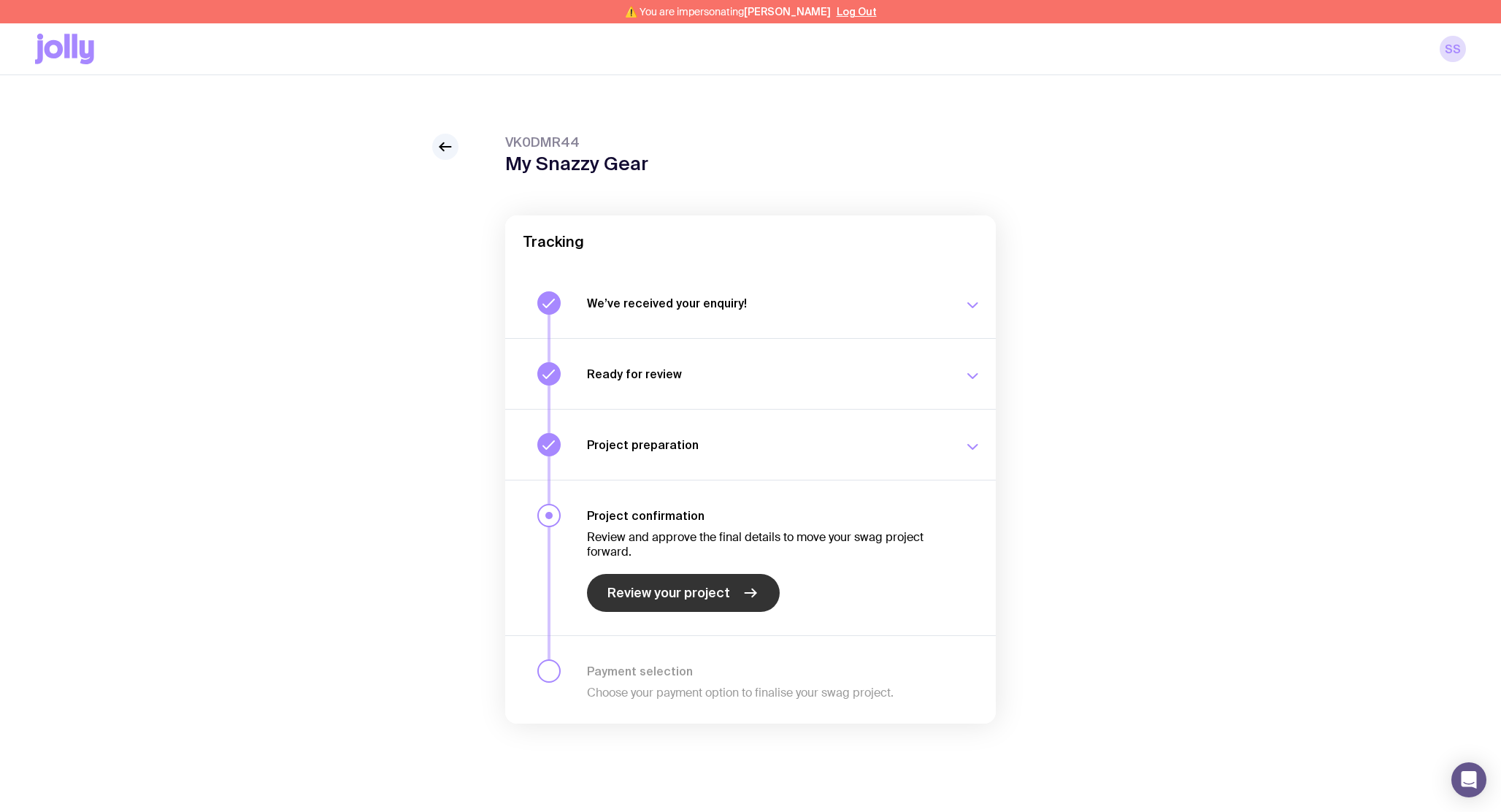
click at [672, 589] on span "Review your project" at bounding box center [668, 592] width 123 height 17
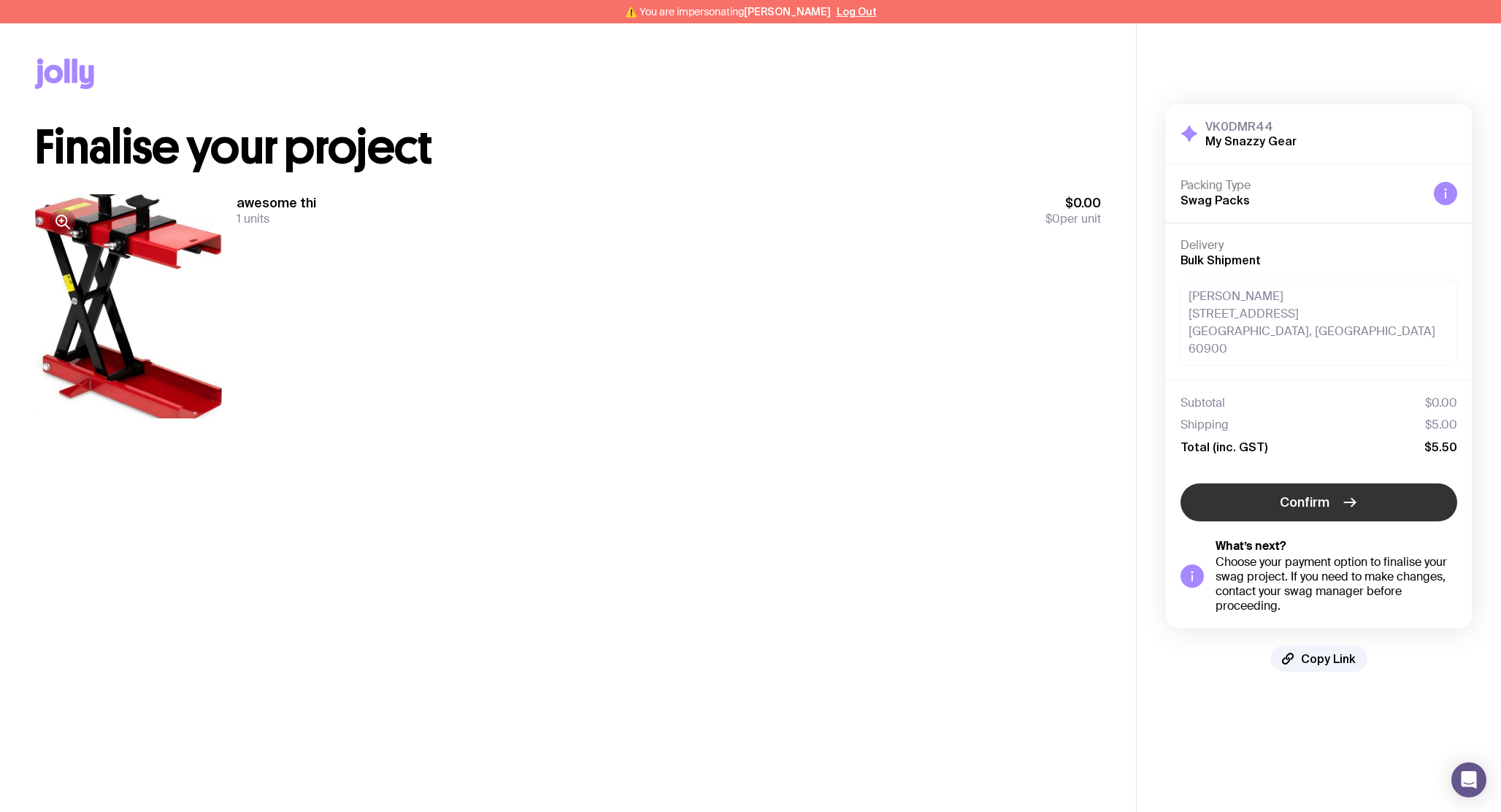
click at [1335, 486] on button "Confirm" at bounding box center [1319, 502] width 277 height 38
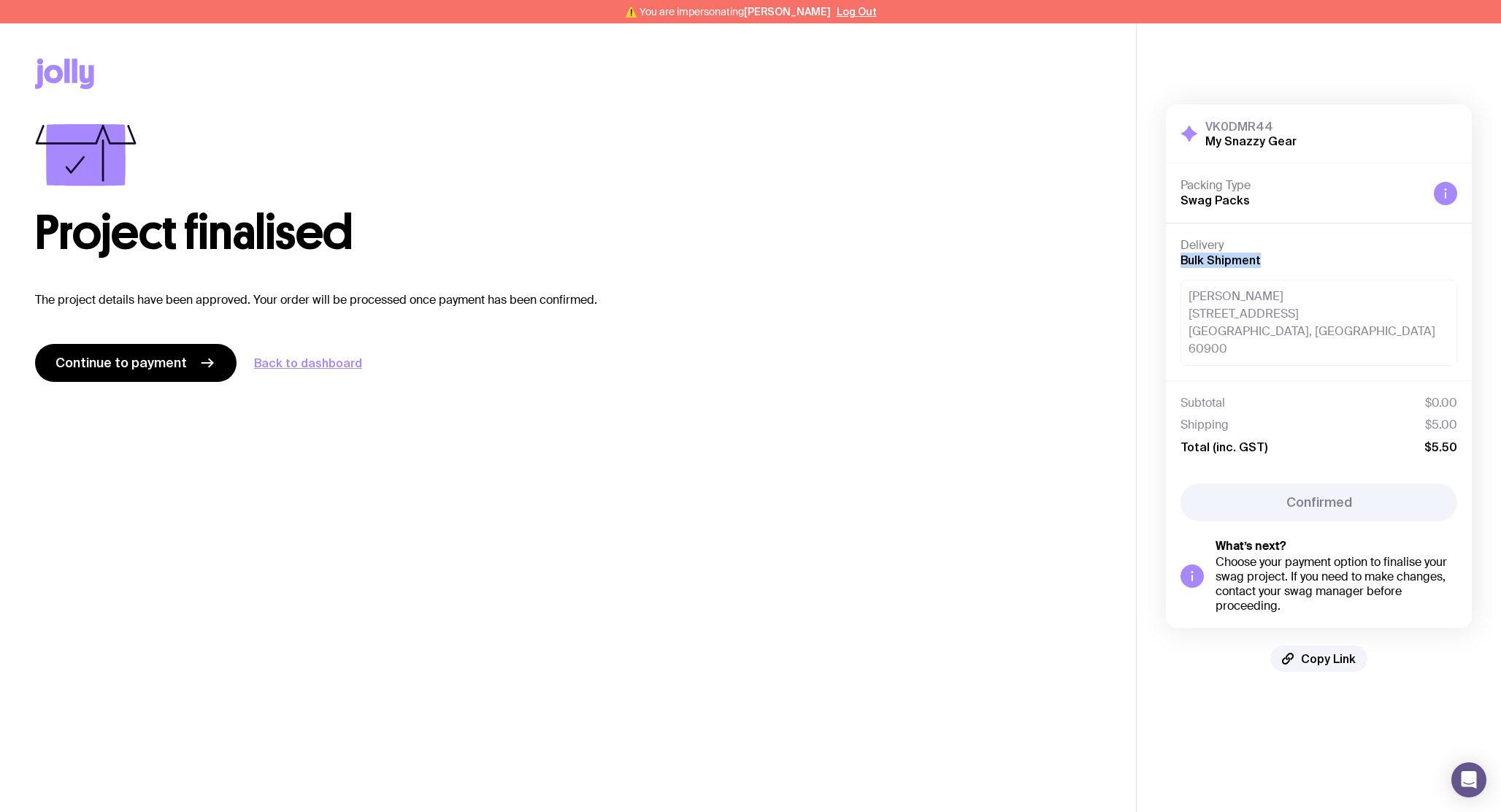
drag, startPoint x: 1180, startPoint y: 260, endPoint x: 1309, endPoint y: 259, distance: 129.0
click at [1309, 259] on div "Delivery Bulk Shipment Sergey Sobko Soborniy ave, 180 Zaporizhzhia, Zaporizhzhi…" at bounding box center [1319, 301] width 306 height 157
click at [1262, 258] on div "Delivery Bulk Shipment" at bounding box center [1319, 253] width 277 height 30
drag, startPoint x: 1262, startPoint y: 258, endPoint x: 1147, endPoint y: 258, distance: 115.0
click at [1147, 258] on div "VK0DMR44 My Snazzy Gear Hide Details Packing Type Swag Packs Delivery Bulk Ship…" at bounding box center [1319, 388] width 364 height 625
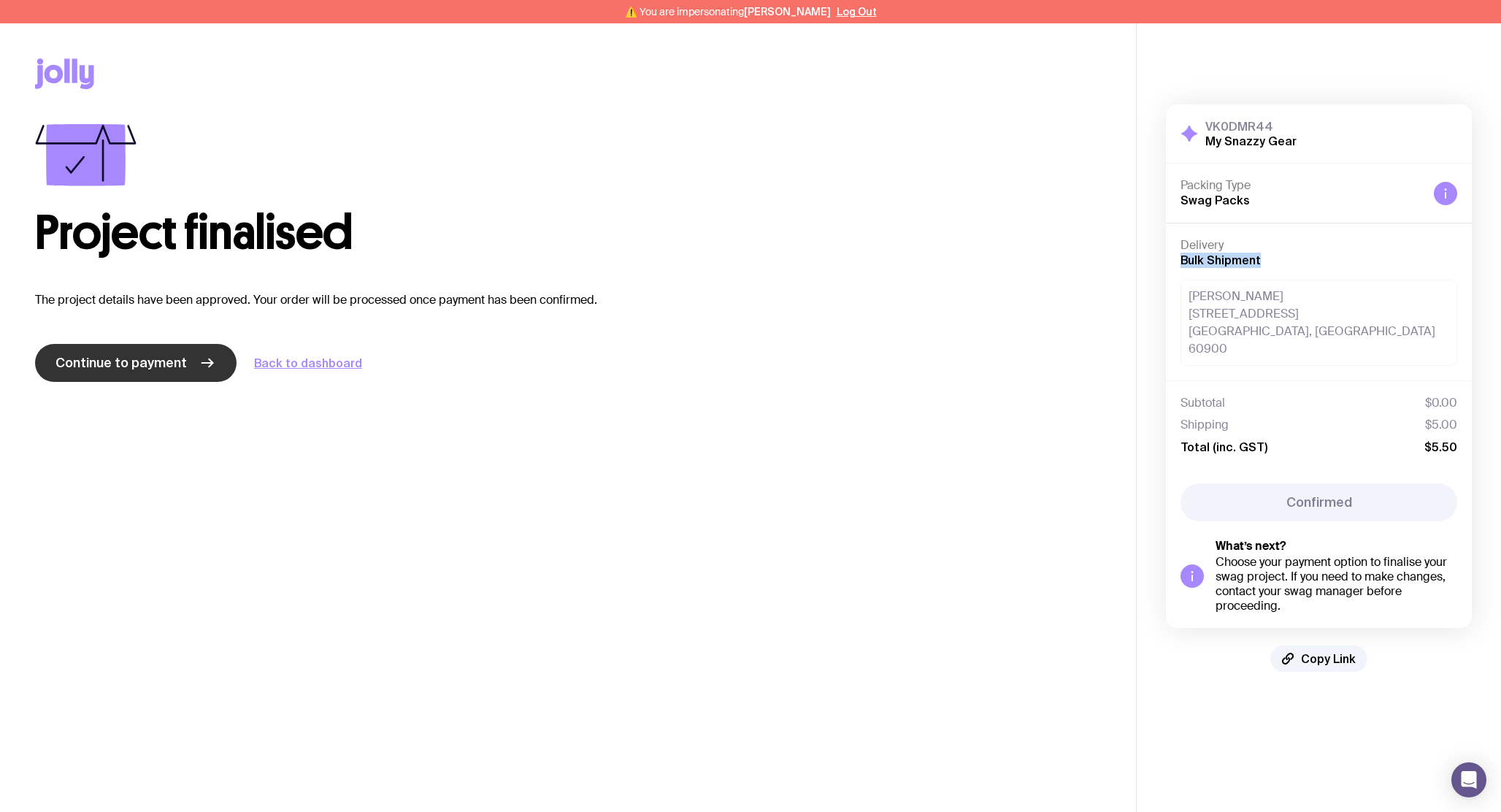
click at [161, 353] on link "Continue to payment" at bounding box center [136, 363] width 202 height 38
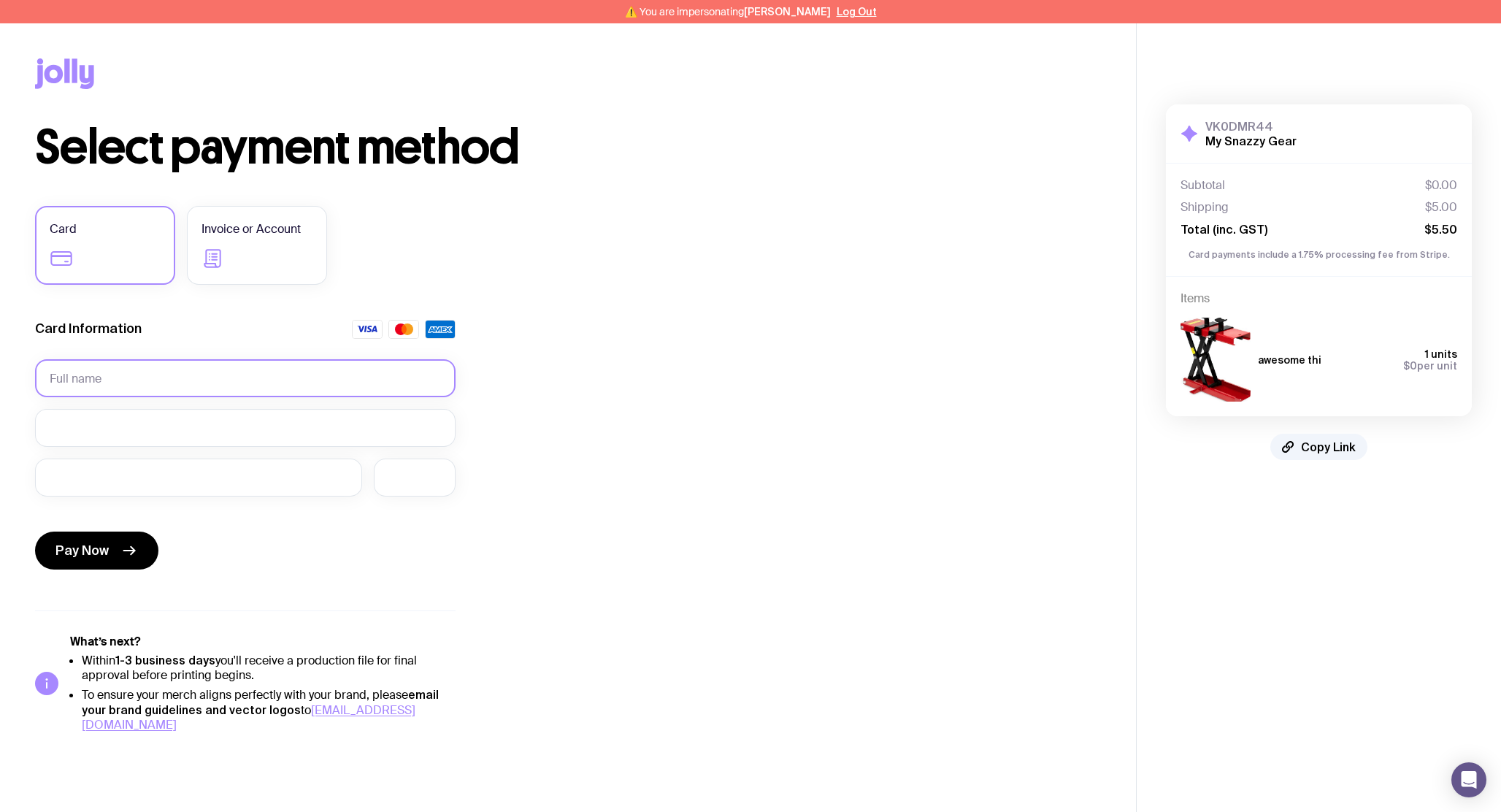
click at [114, 378] on input "text" at bounding box center [245, 378] width 421 height 38
type input "[PERSON_NAME]"
click at [75, 467] on div at bounding box center [199, 477] width 327 height 38
click at [84, 557] on span "Pay Now" at bounding box center [82, 550] width 53 height 17
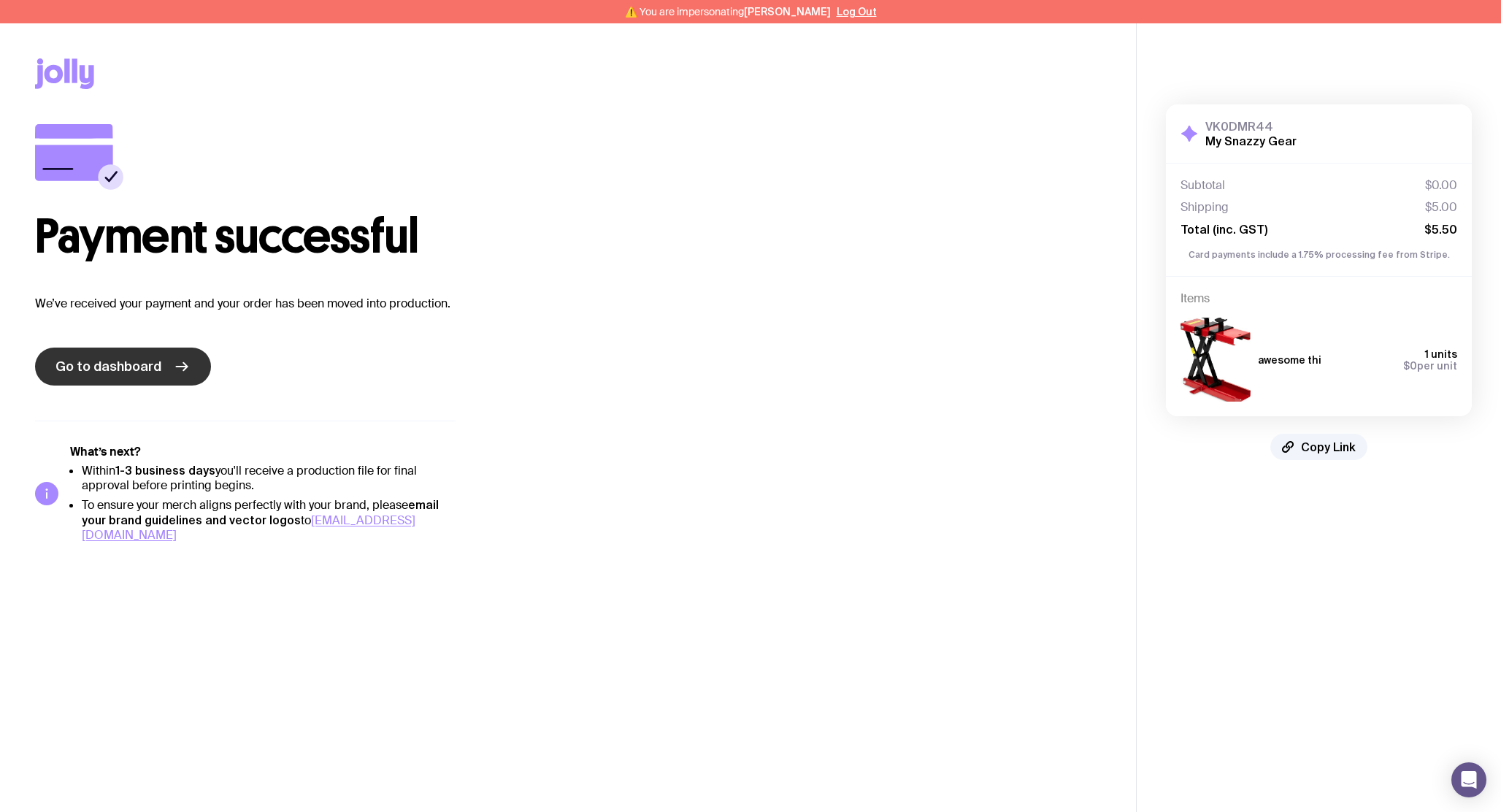
click at [93, 376] on link "Go to dashboard" at bounding box center [123, 366] width 176 height 38
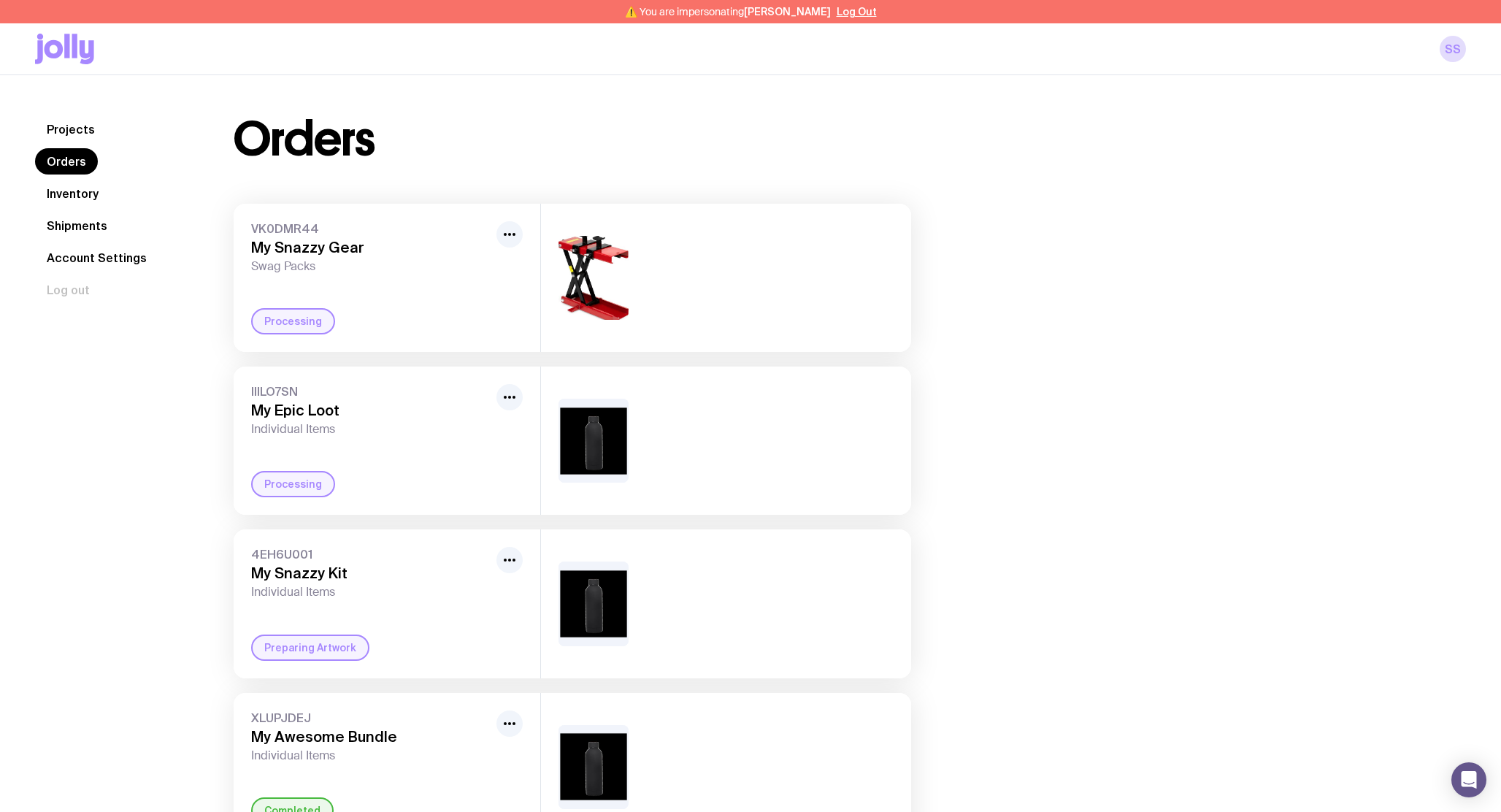
click at [54, 127] on link "Projects" at bounding box center [71, 129] width 72 height 26
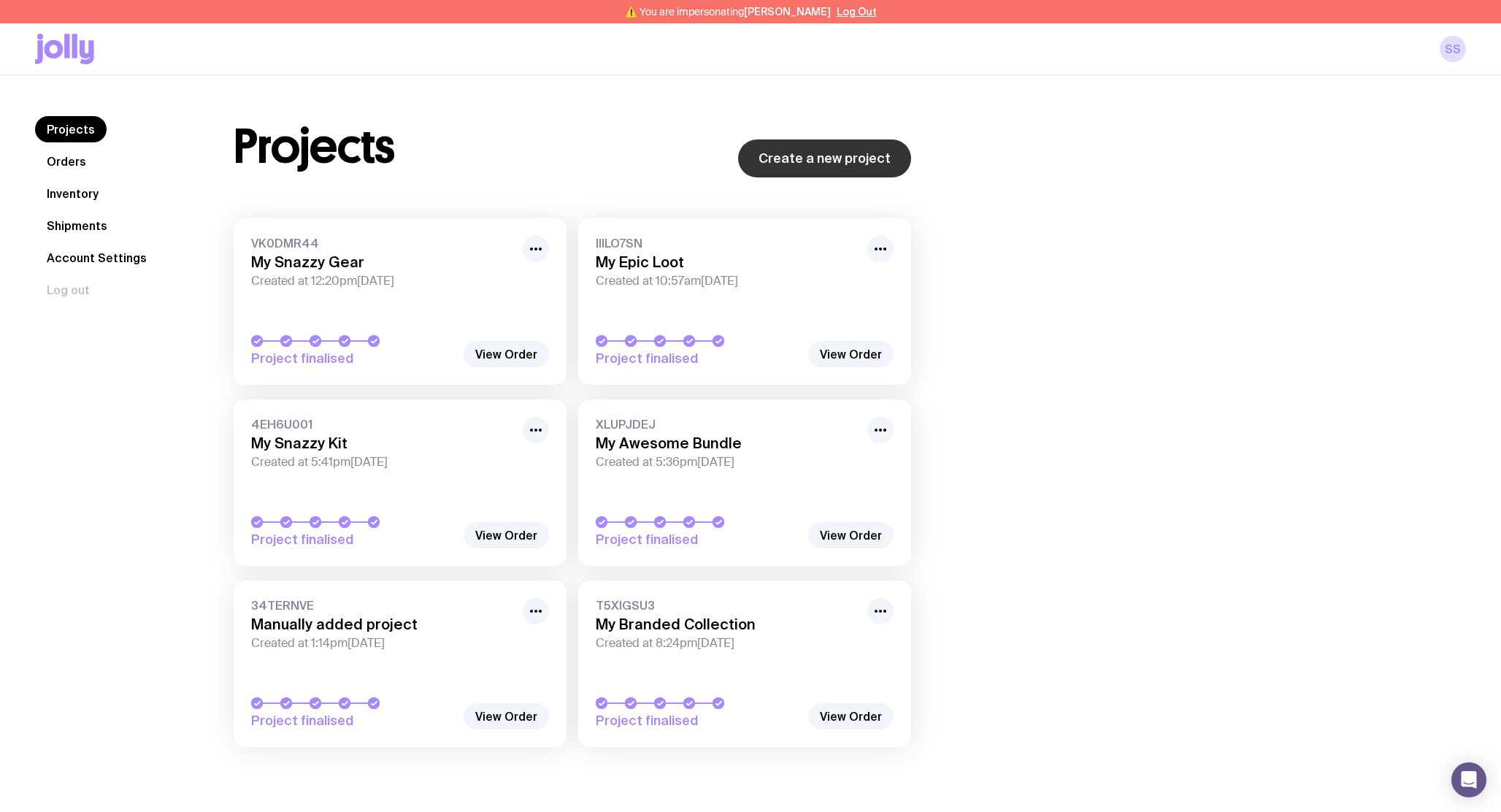
click at [872, 157] on link "Create a new project" at bounding box center [825, 158] width 173 height 38
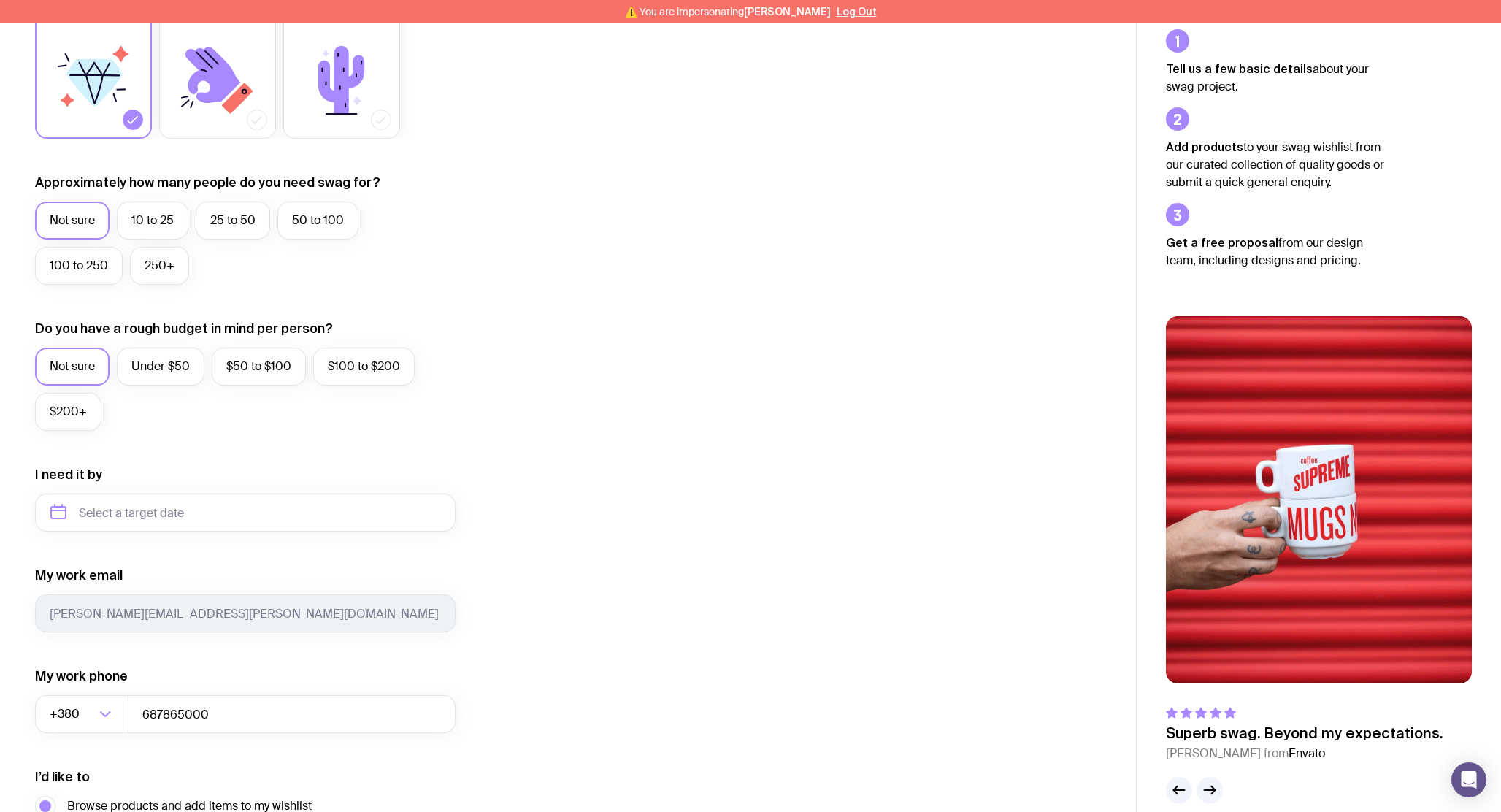
scroll to position [452, 0]
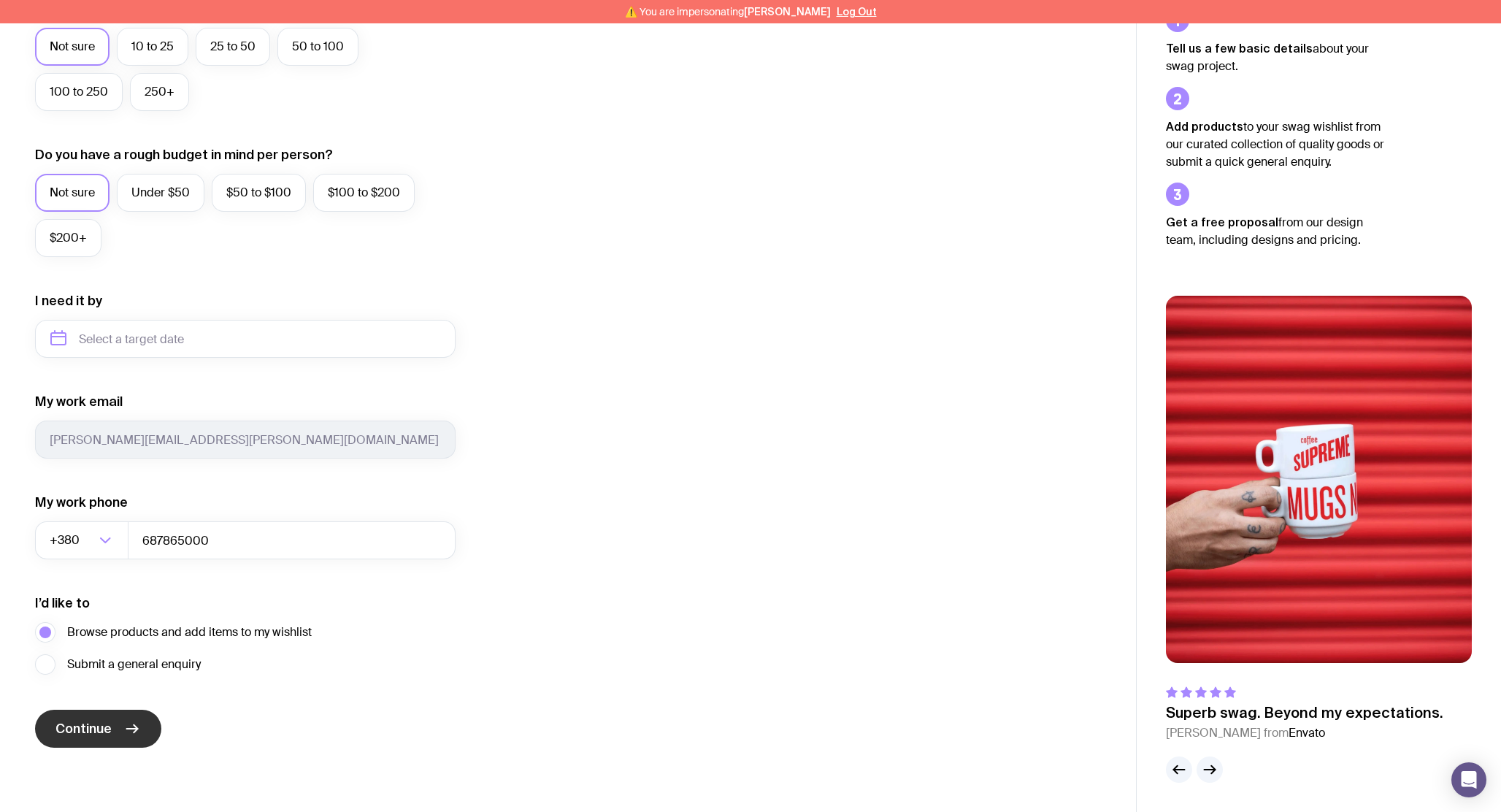
click at [90, 726] on span "Continue" at bounding box center [84, 728] width 56 height 17
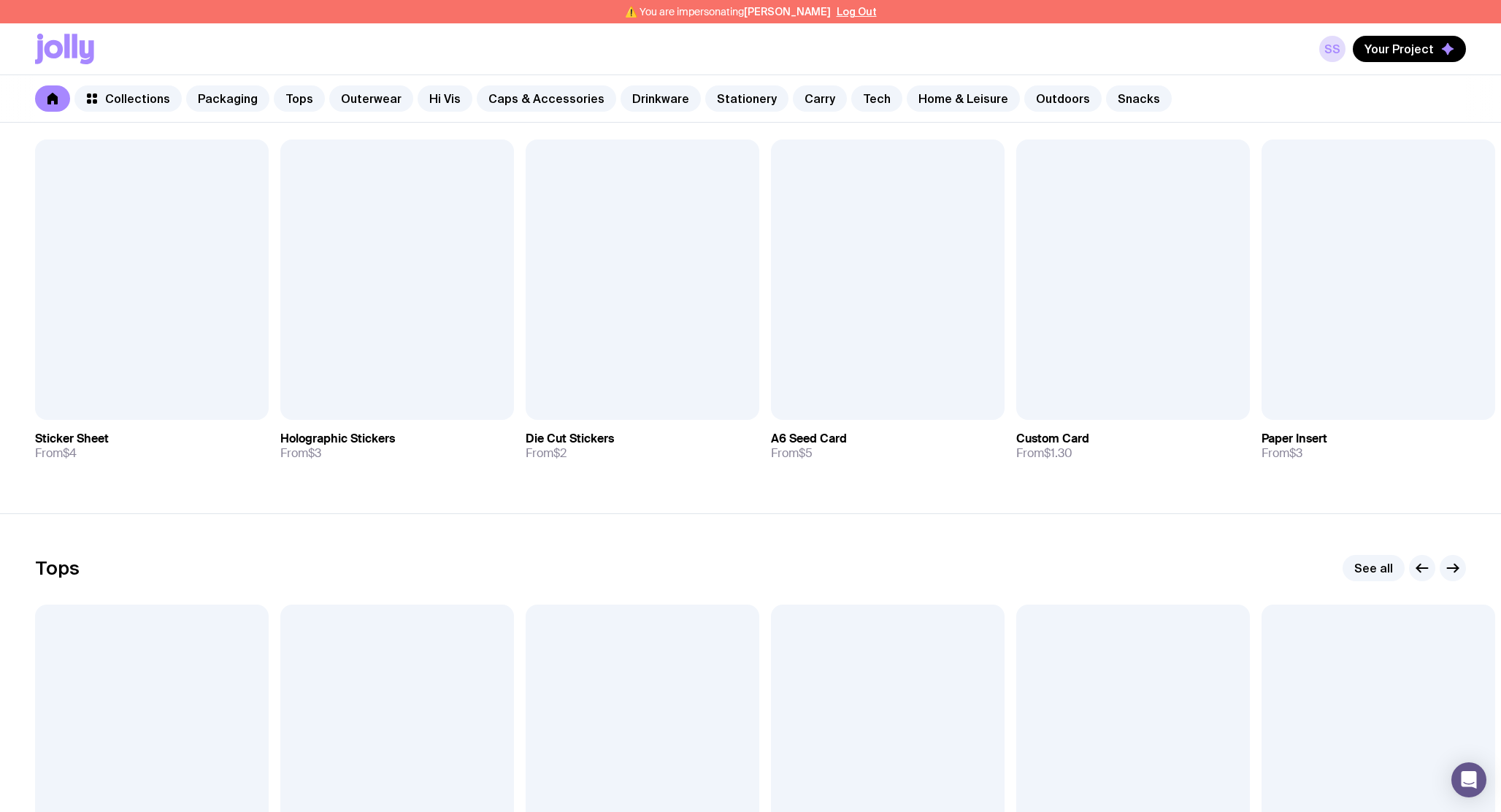
scroll to position [308, 0]
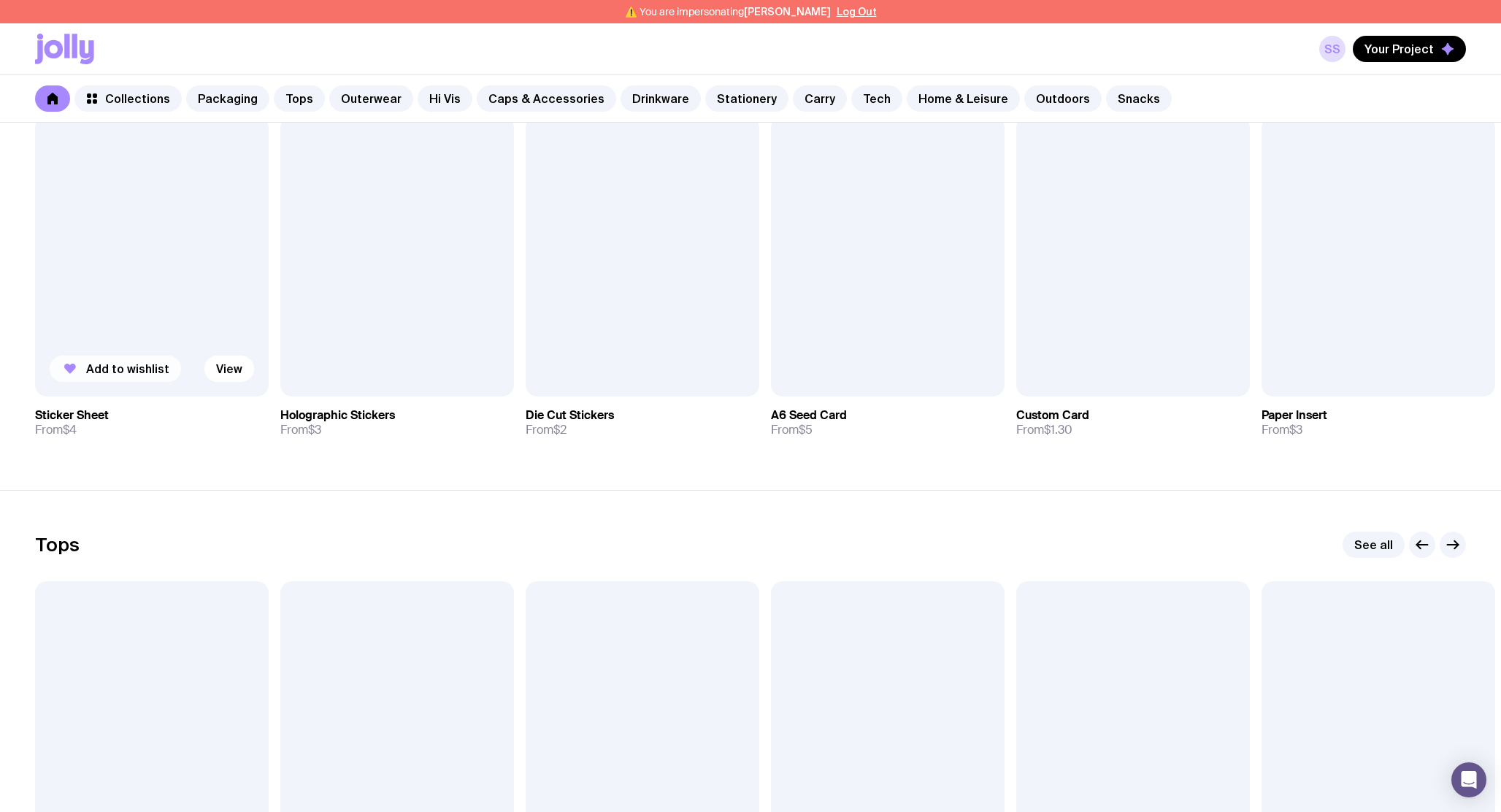
click at [139, 376] on span "Add to wishlist" at bounding box center [127, 368] width 84 height 14
click at [1398, 38] on button "Your Project" at bounding box center [1409, 49] width 113 height 26
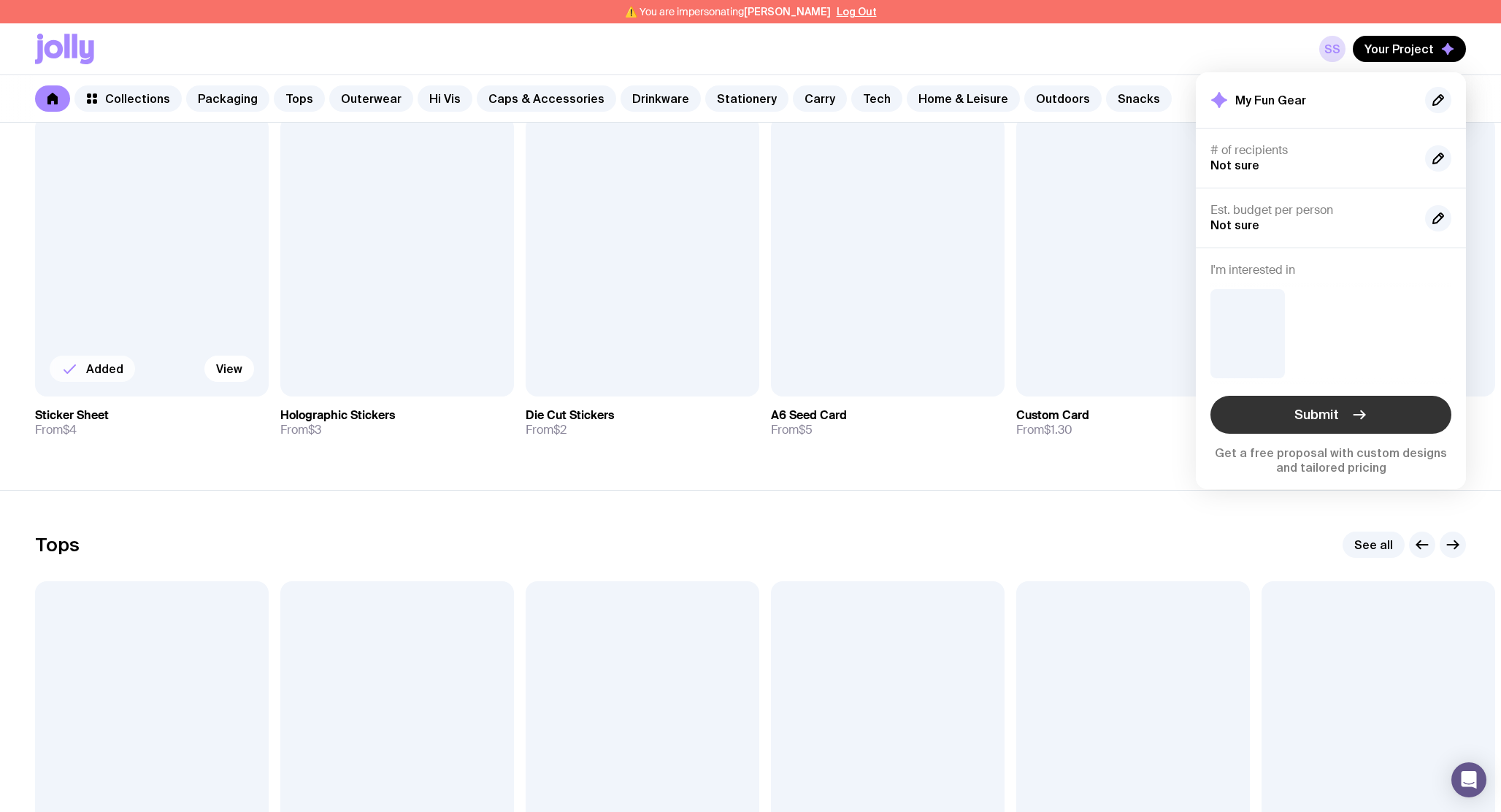
click at [1232, 408] on button "Submit" at bounding box center [1331, 415] width 241 height 38
